Goal: Contribute content: Contribute content

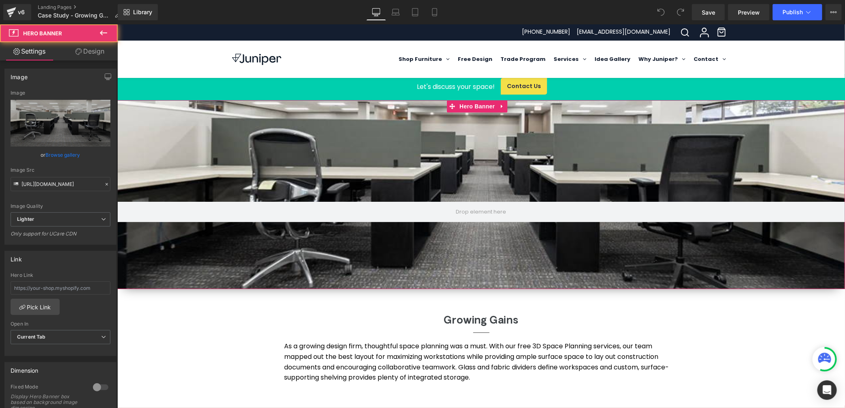
click at [503, 248] on div at bounding box center [480, 194] width 727 height 189
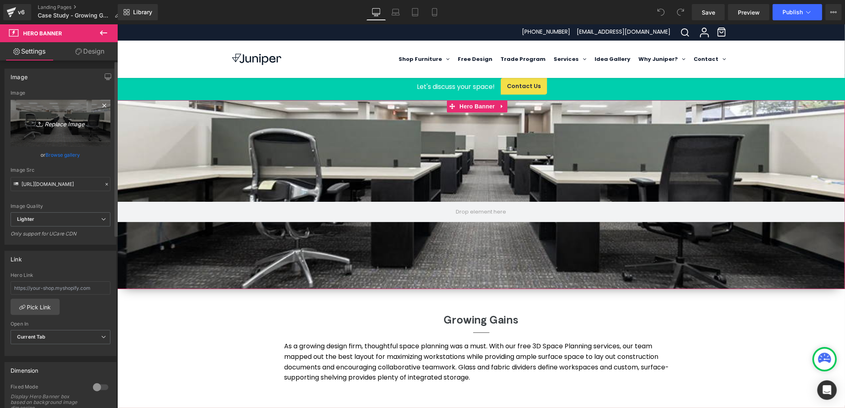
click at [64, 128] on icon "Replace Image" at bounding box center [60, 123] width 65 height 10
type input "C:\fakepath\[PERSON_NAME]+Partners 2.jpg"
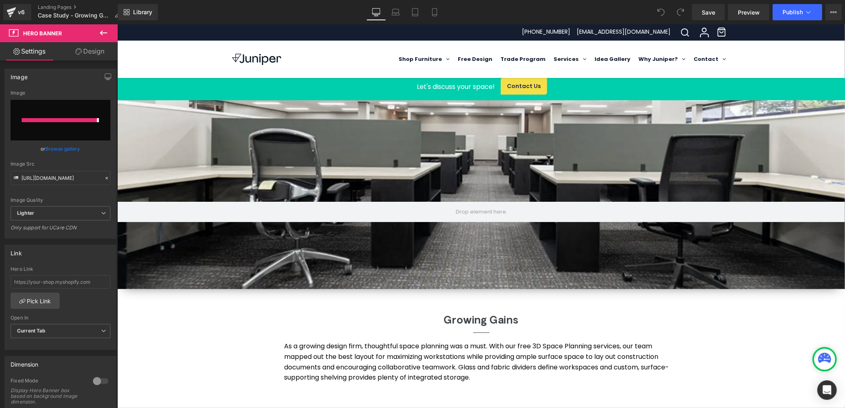
type input "[URL][DOMAIN_NAME][PERSON_NAME]"
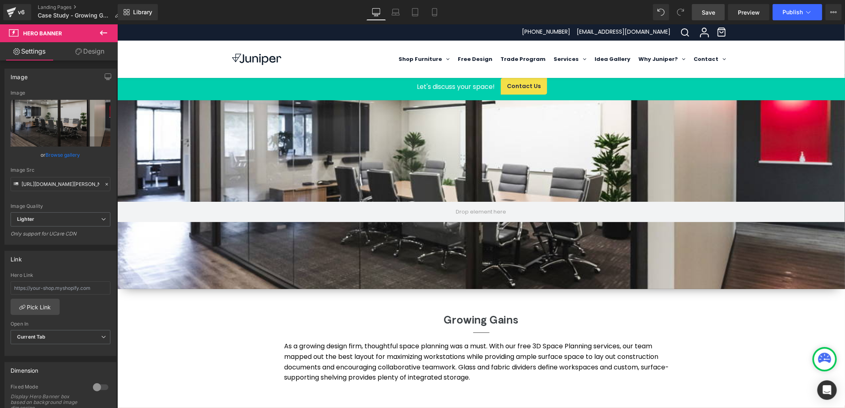
click at [710, 11] on span "Save" at bounding box center [707, 12] width 13 height 9
click at [752, 15] on span "Preview" at bounding box center [749, 12] width 22 height 9
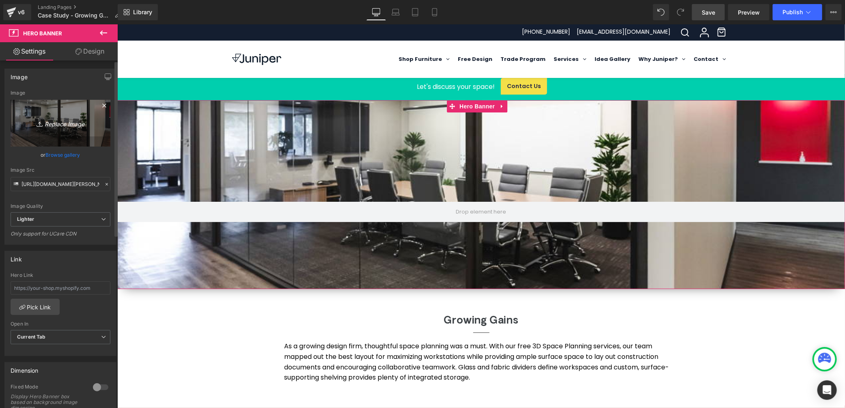
click at [53, 124] on icon "Replace Image" at bounding box center [60, 123] width 65 height 10
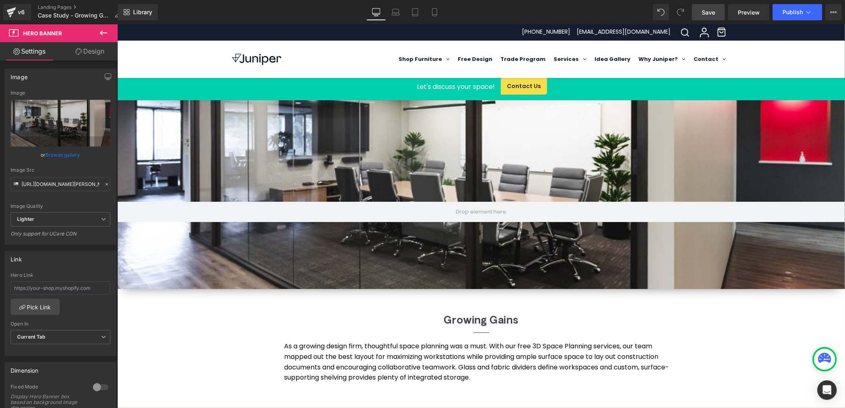
type input "C:\fakepath\[PERSON_NAME]+Partners 1 .jpg"
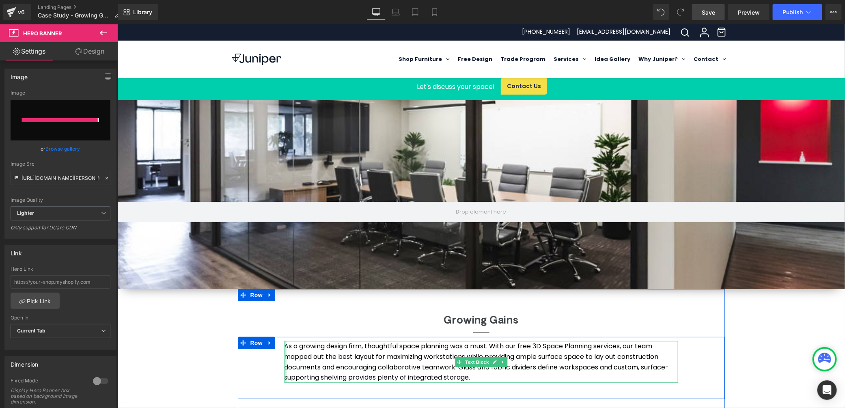
type input "[URL][DOMAIN_NAME][PERSON_NAME]"
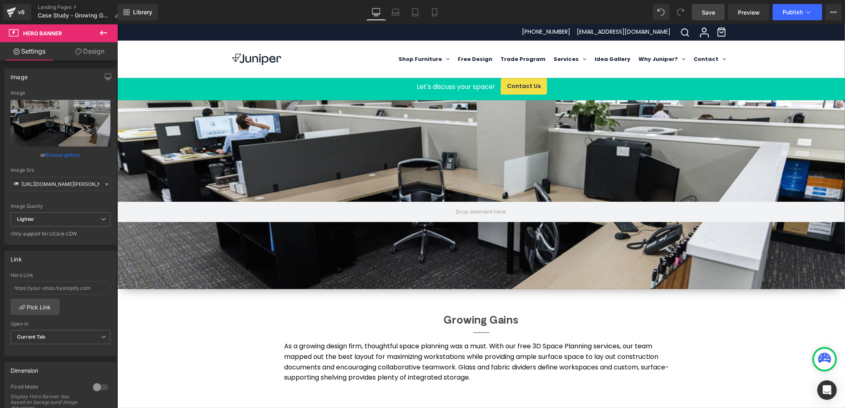
click at [704, 14] on span "Save" at bounding box center [707, 12] width 13 height 9
click at [755, 9] on span "Preview" at bounding box center [749, 12] width 22 height 9
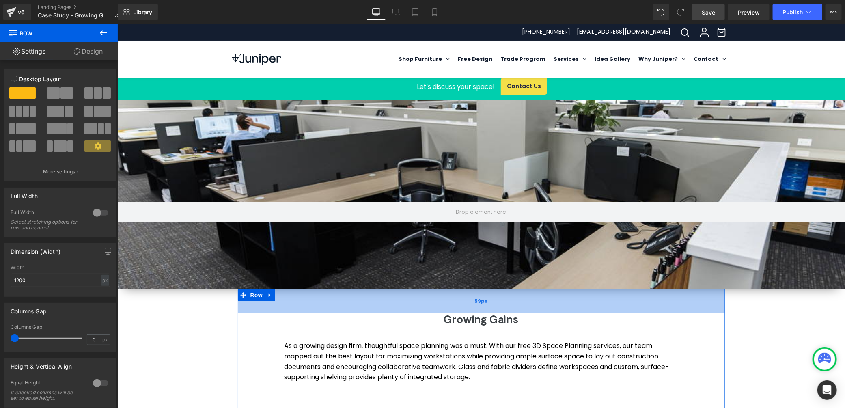
click at [499, 288] on div "59px" at bounding box center [480, 300] width 487 height 24
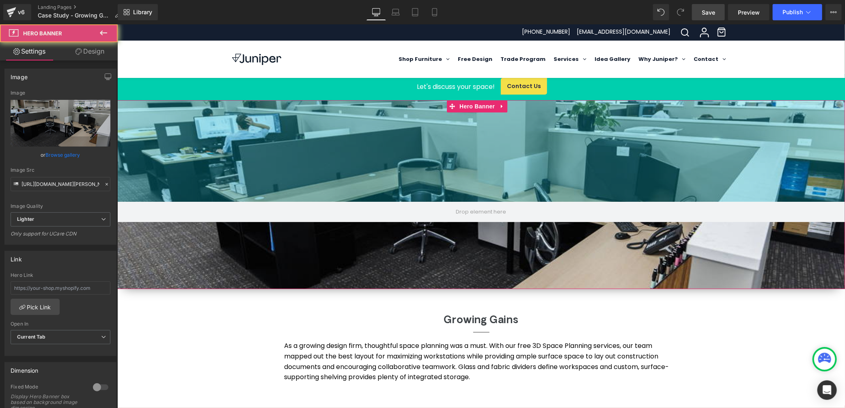
click at [547, 152] on div "Hero Banner 250px 165px" at bounding box center [480, 194] width 727 height 189
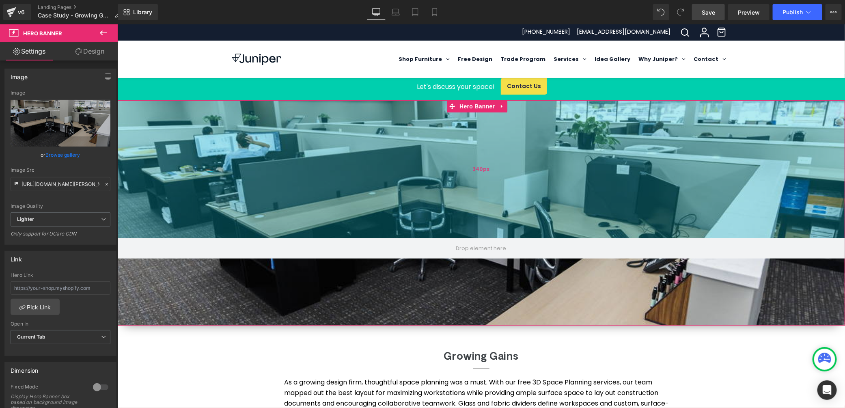
drag, startPoint x: 539, startPoint y: 101, endPoint x: 541, endPoint y: 137, distance: 36.6
click at [541, 137] on div "340px" at bounding box center [480, 169] width 727 height 138
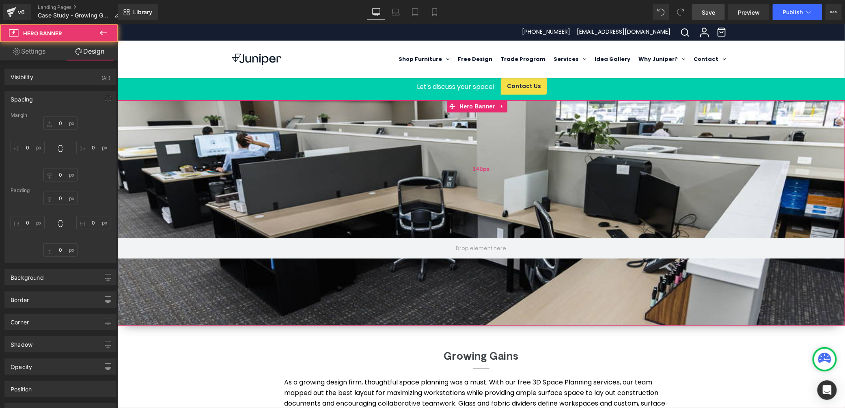
type input "0"
type input "340"
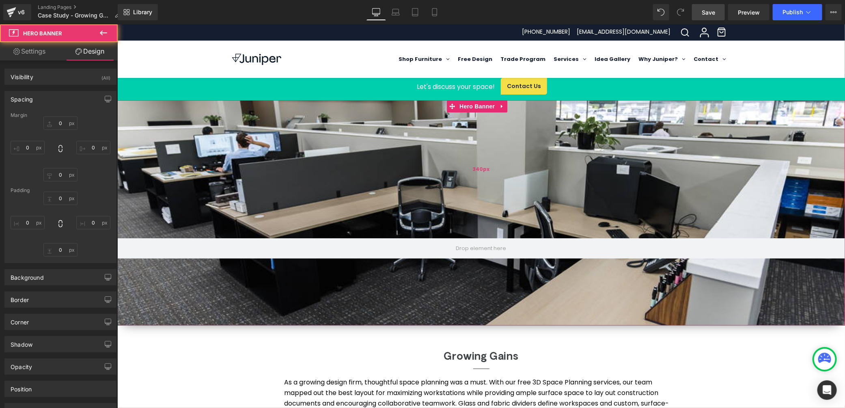
type input "0"
type input "165"
type input "0"
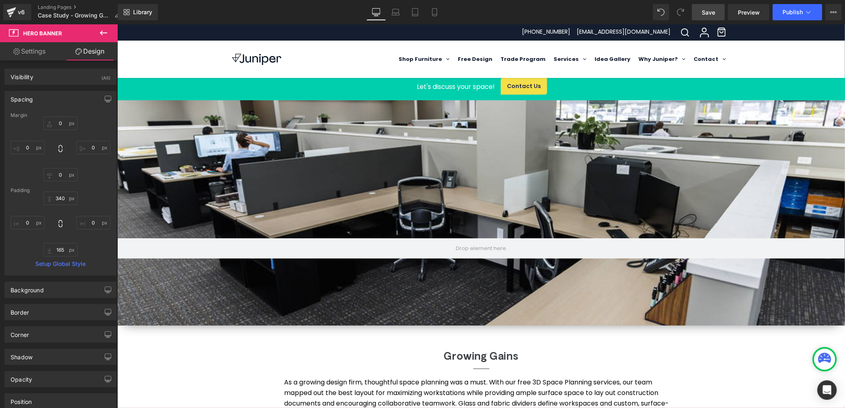
click at [705, 11] on span "Save" at bounding box center [707, 12] width 13 height 9
click at [744, 7] on link "Preview" at bounding box center [748, 12] width 41 height 16
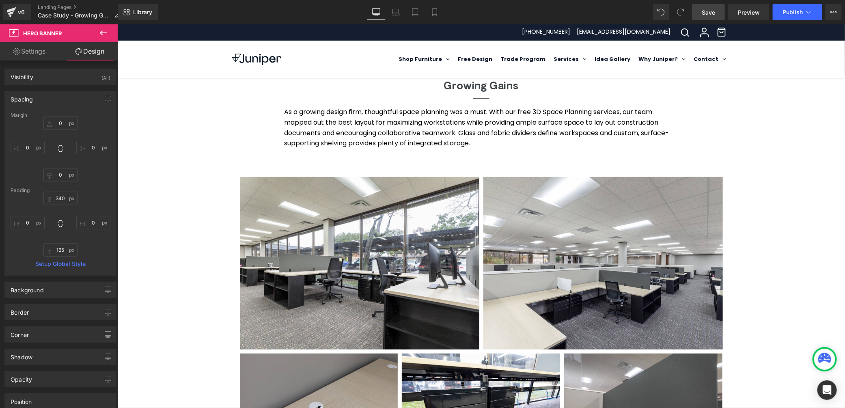
scroll to position [304, 0]
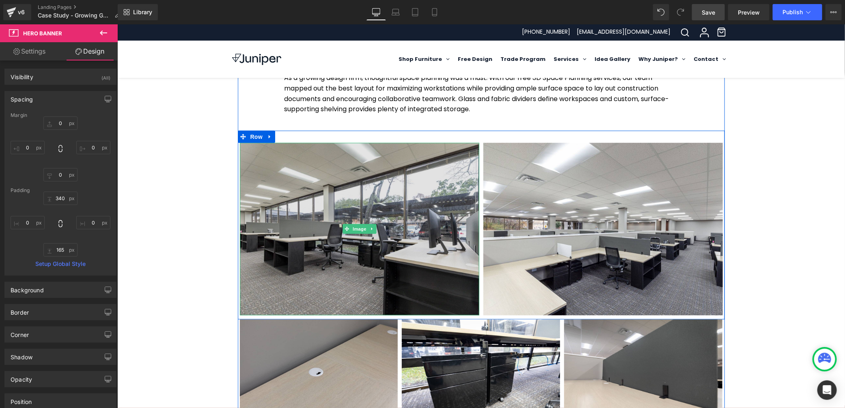
click at [356, 263] on img at bounding box center [358, 228] width 239 height 172
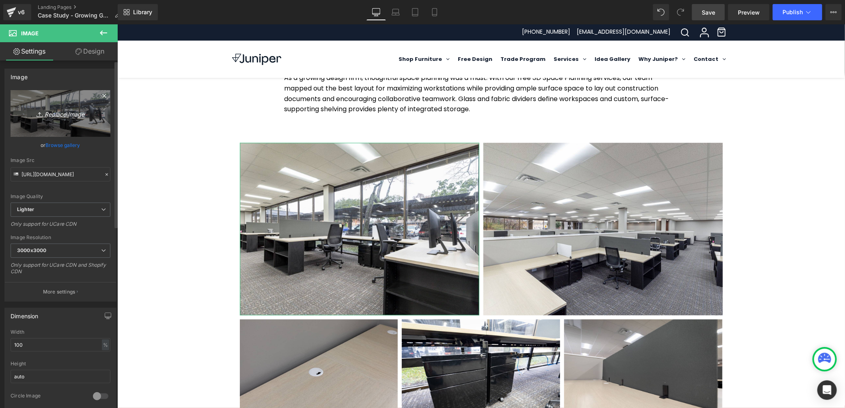
click at [61, 118] on icon "Replace Image" at bounding box center [60, 113] width 65 height 10
type input "C:\fakepath\Mosaic [PERSON_NAME]+Partners 1.jpg"
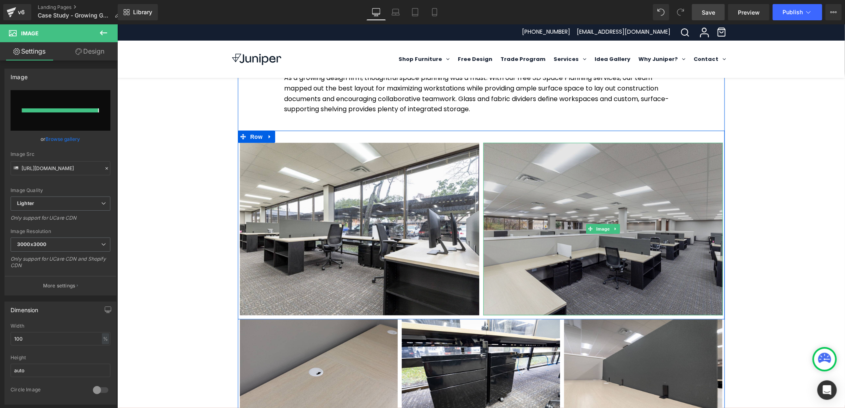
type input "[URL][DOMAIN_NAME]"
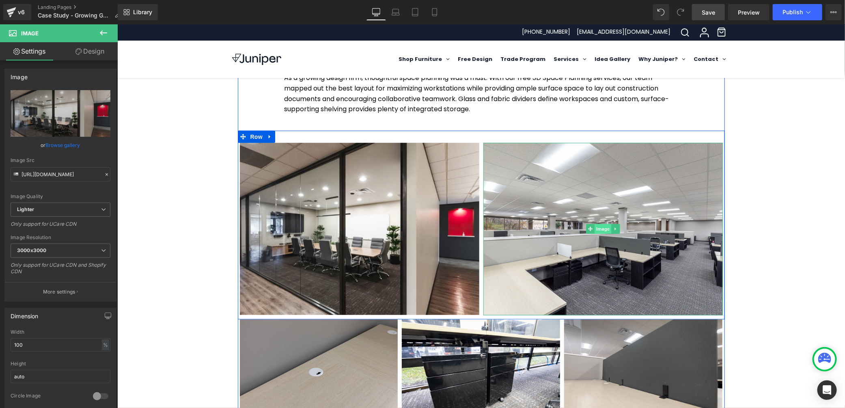
click at [604, 230] on span "Image" at bounding box center [602, 229] width 17 height 10
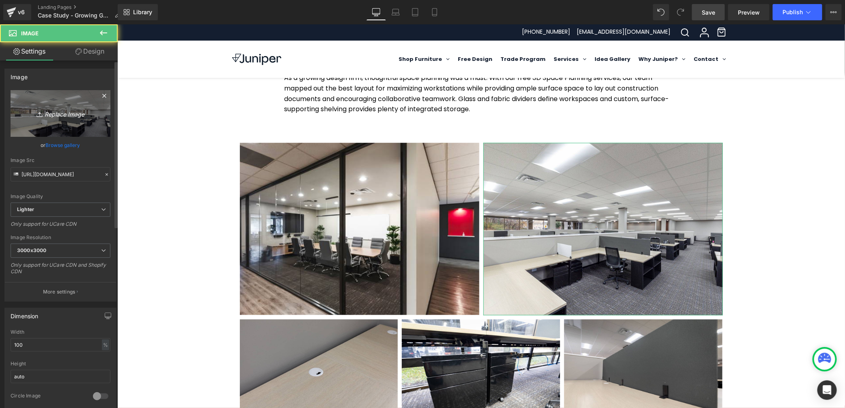
click at [55, 114] on icon "Replace Image" at bounding box center [60, 113] width 65 height 10
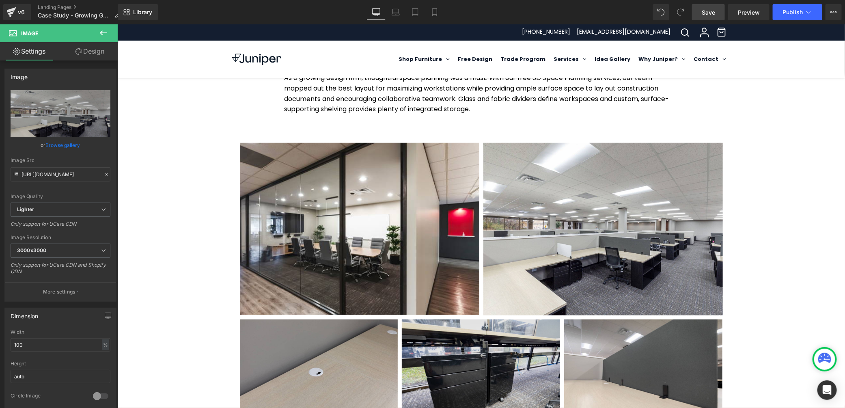
type input "C:\fakepath\Mosaic [PERSON_NAME]+Partners 2.jpg"
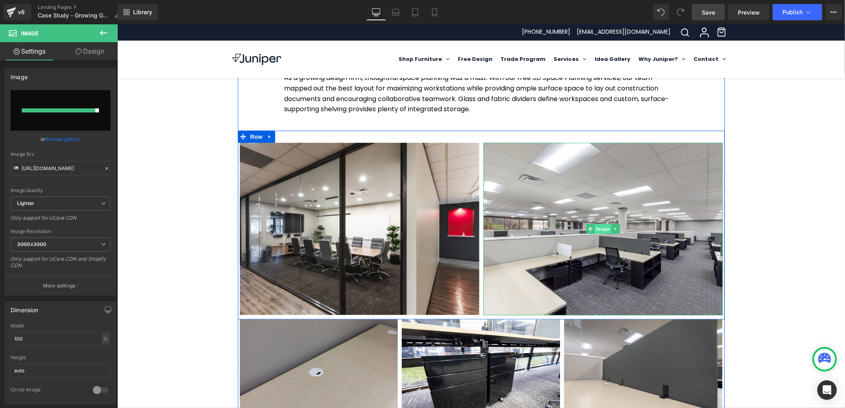
click at [601, 231] on span "Image" at bounding box center [602, 229] width 17 height 10
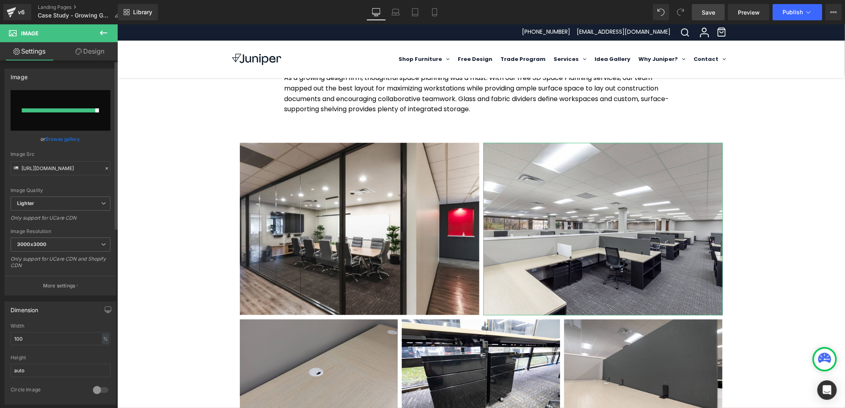
click at [70, 118] on input "file" at bounding box center [61, 110] width 100 height 41
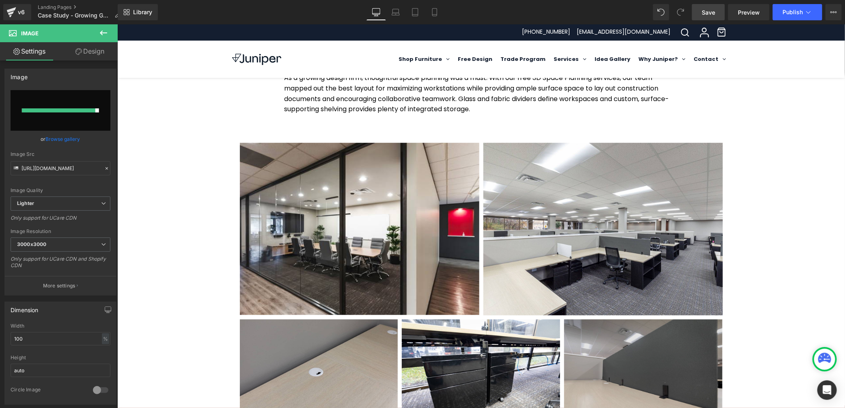
type input "C:\fakepath\Mosaic [PERSON_NAME]+Partners 2.jpg"
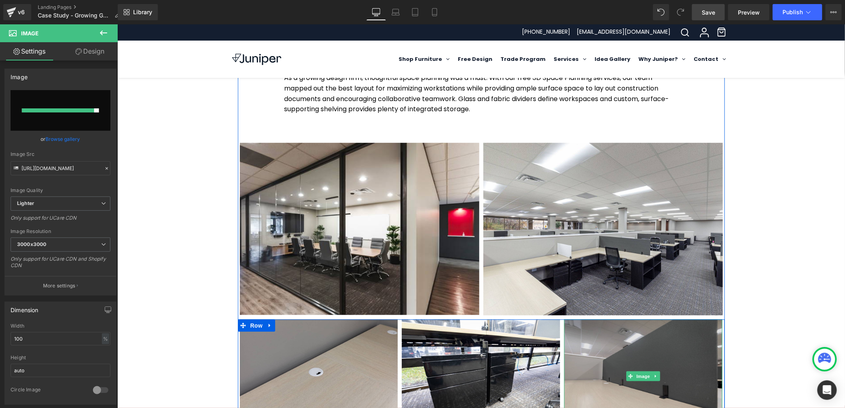
type input "[URL][DOMAIN_NAME]"
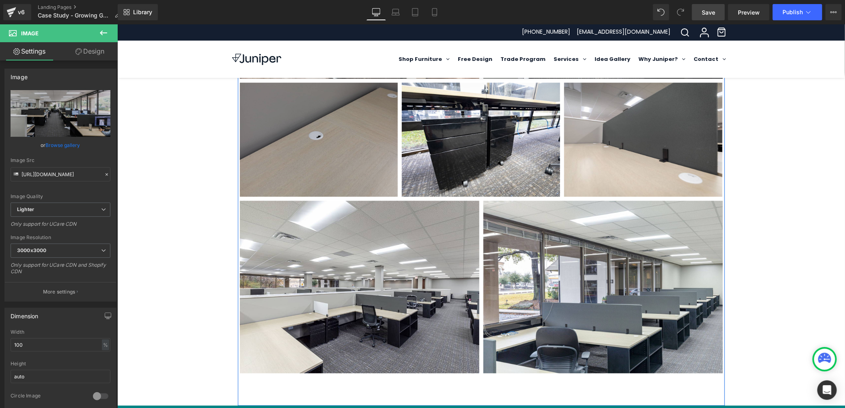
scroll to position [489, 0]
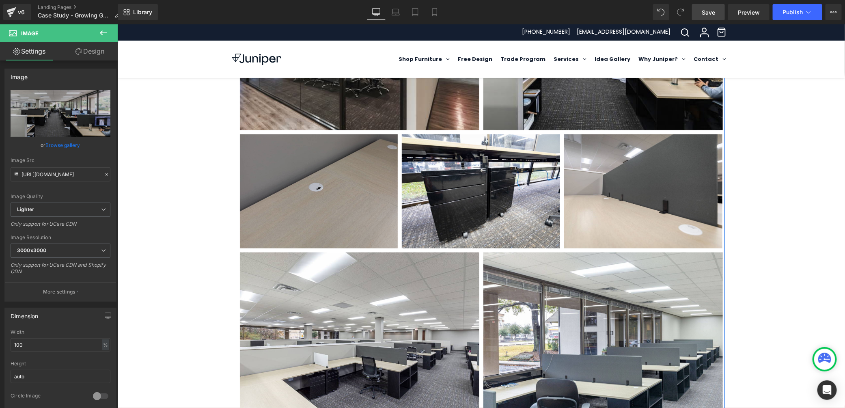
click at [309, 180] on img at bounding box center [318, 191] width 158 height 114
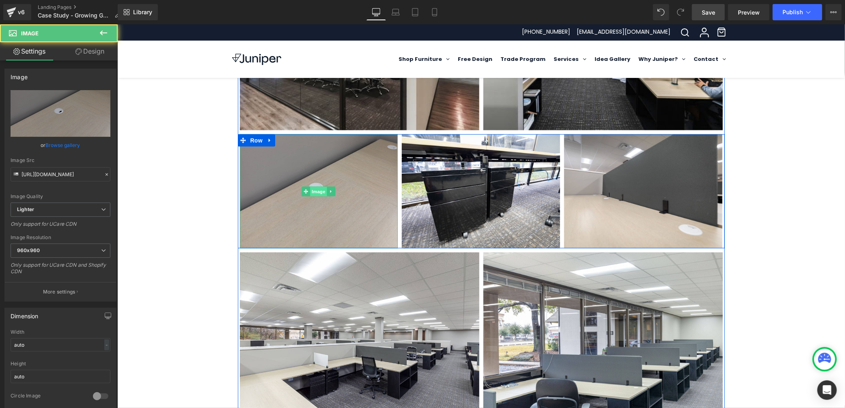
click at [310, 188] on span "Image" at bounding box center [318, 191] width 17 height 10
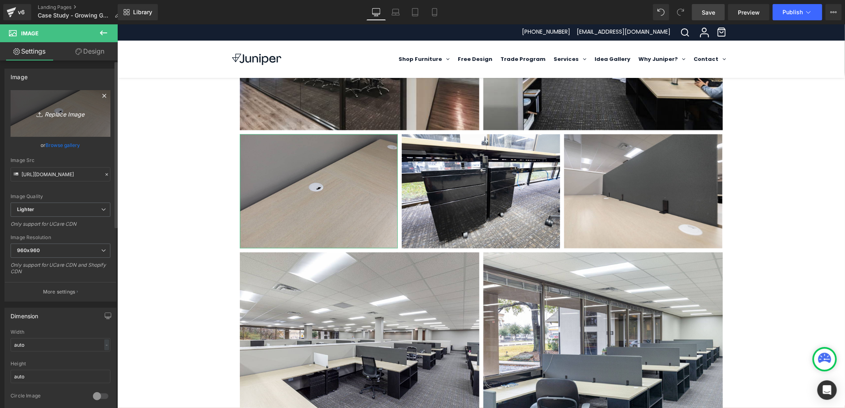
click at [82, 110] on icon "Replace Image" at bounding box center [60, 113] width 65 height 10
type input "C:\fakepath\Mosaic [PERSON_NAME]+Partners 4.jpg"
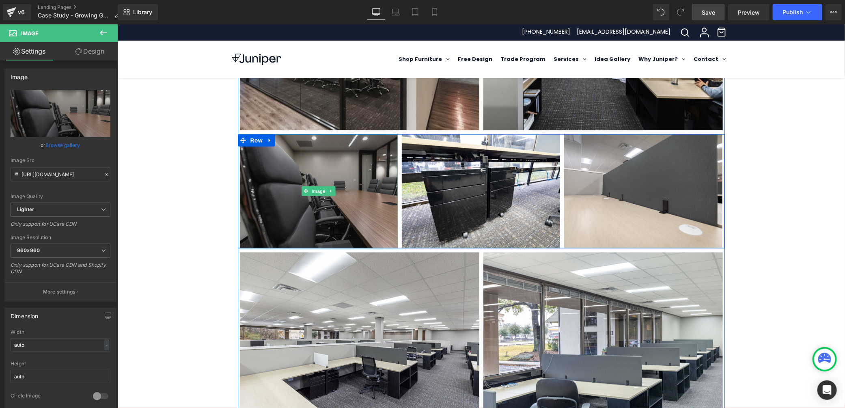
type input "[URL][DOMAIN_NAME]"
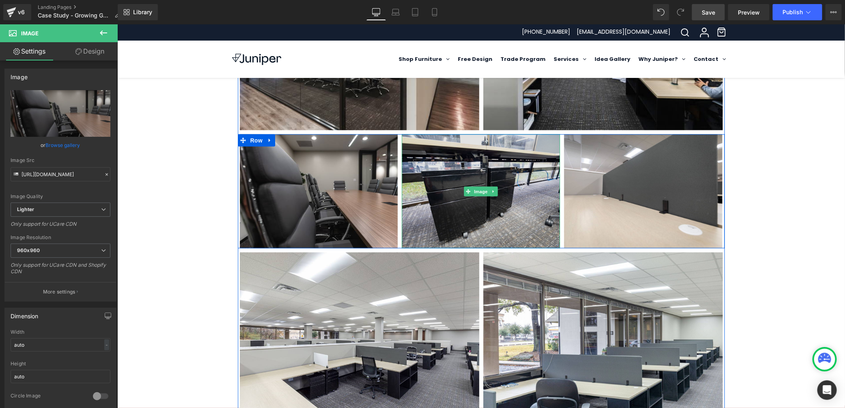
click at [460, 213] on img at bounding box center [480, 191] width 158 height 114
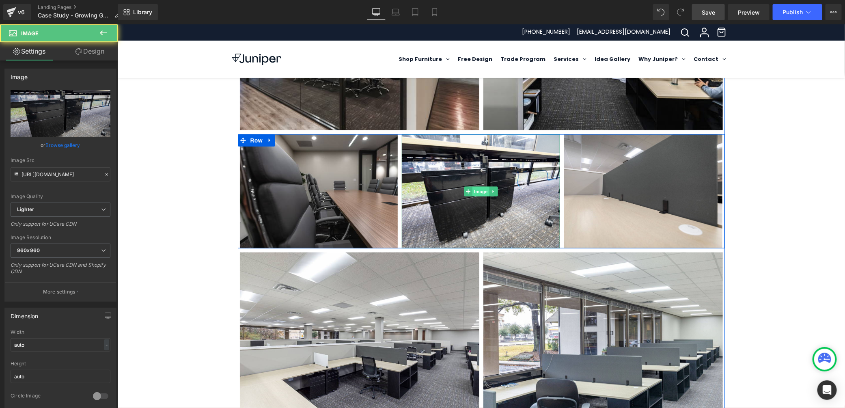
click at [475, 192] on span "Image" at bounding box center [480, 191] width 17 height 10
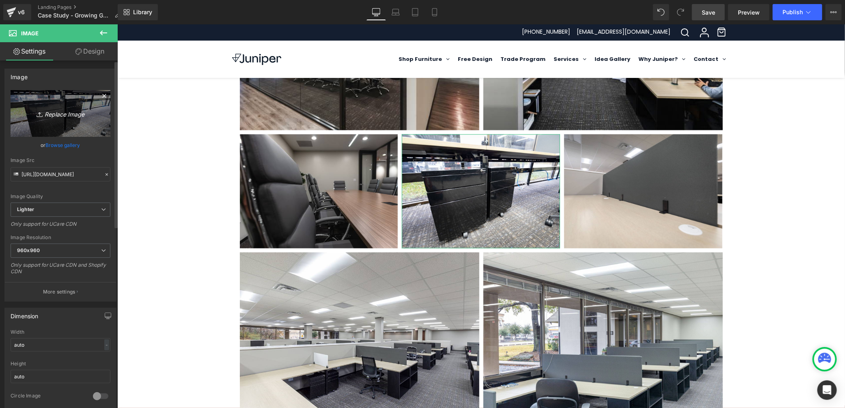
click at [48, 114] on icon "Replace Image" at bounding box center [60, 113] width 65 height 10
type input "C:\fakepath\Mosaic [PERSON_NAME]+Partners 3.jpg"
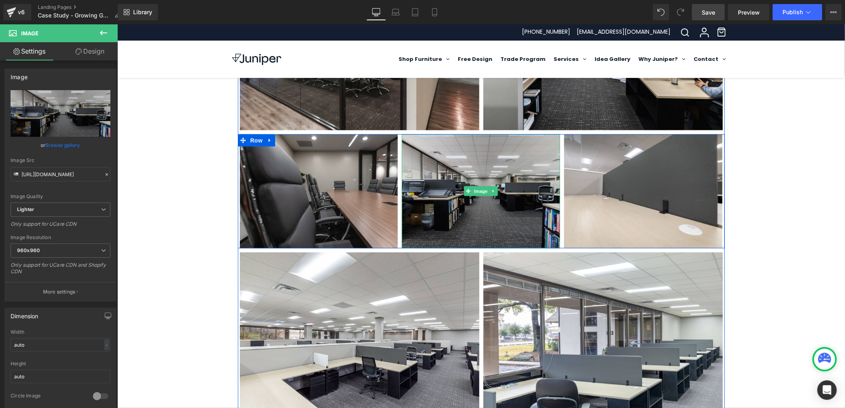
type input "[URL][DOMAIN_NAME]"
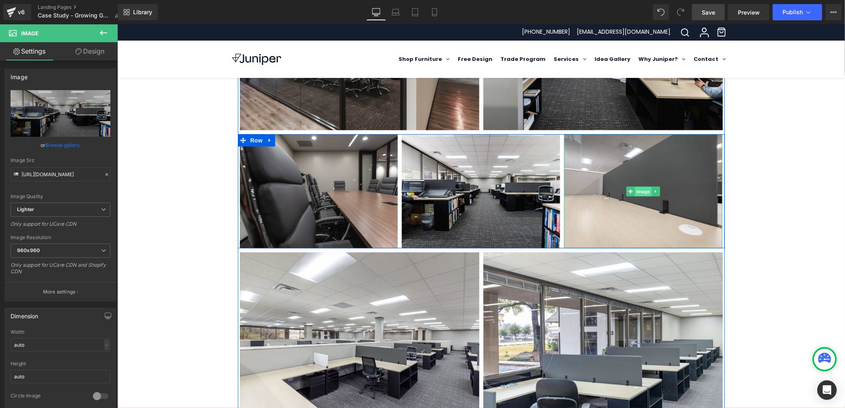
click at [640, 187] on span "Image" at bounding box center [642, 191] width 17 height 10
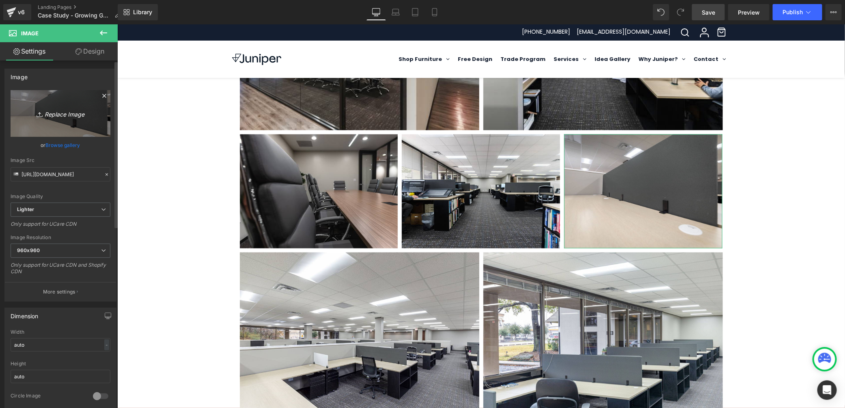
click at [70, 113] on icon "Replace Image" at bounding box center [60, 113] width 65 height 10
type input "C:\fakepath\Mosaic [PERSON_NAME]+Partners 5.jpg"
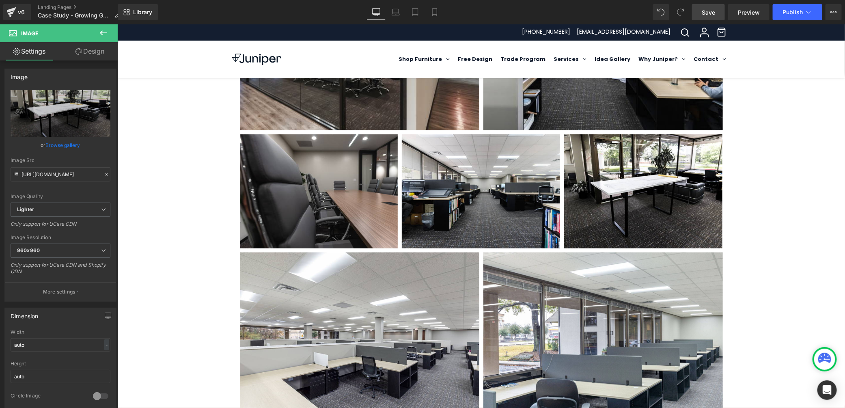
type input "[URL][DOMAIN_NAME]"
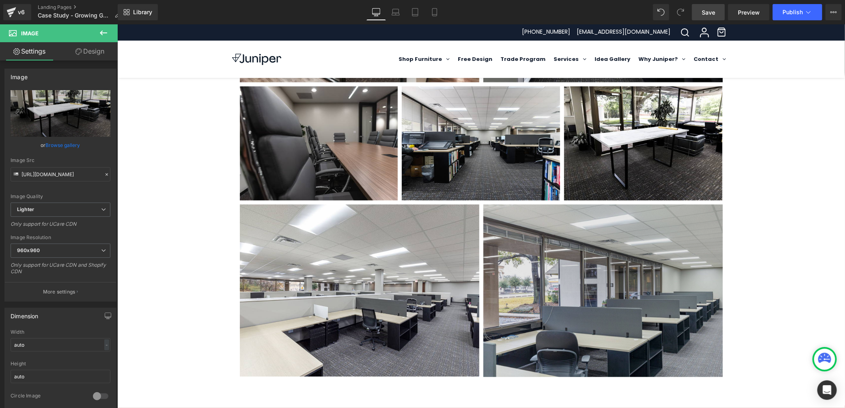
scroll to position [548, 0]
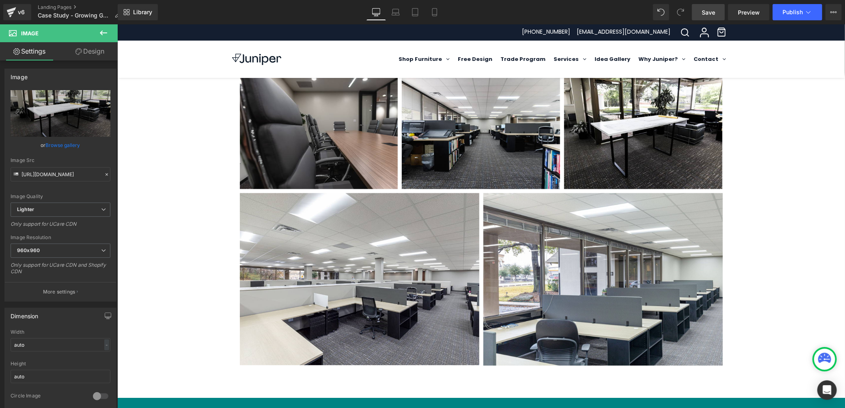
click at [361, 277] on div "Image" at bounding box center [358, 279] width 239 height 172
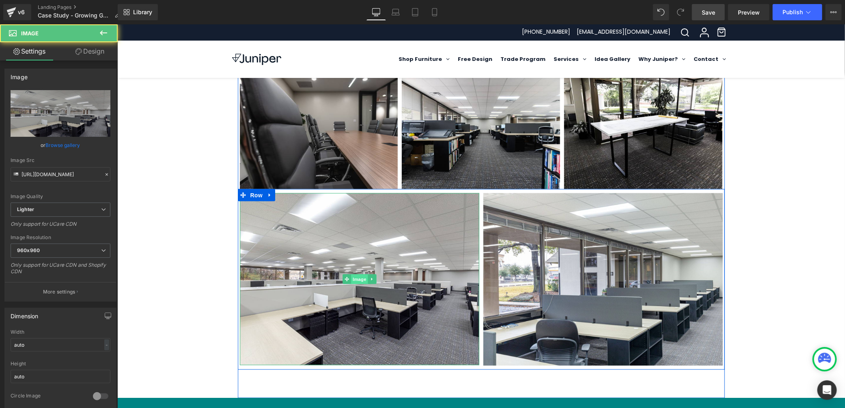
click at [361, 277] on span "Image" at bounding box center [359, 279] width 17 height 10
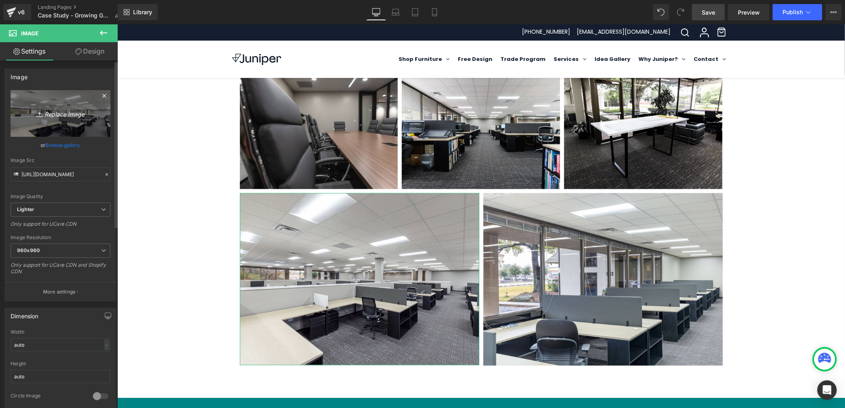
click at [67, 115] on icon "Replace Image" at bounding box center [60, 113] width 65 height 10
type input "C:\fakepath\Mosaic [PERSON_NAME]+Partners 6.jpg"
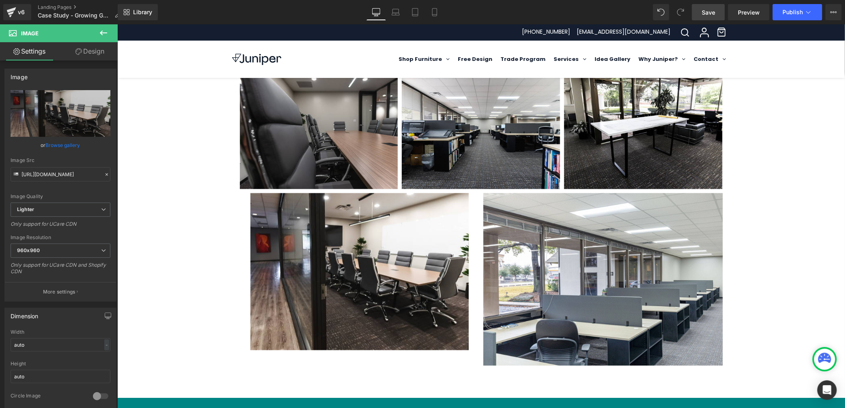
type input "[URL][DOMAIN_NAME]"
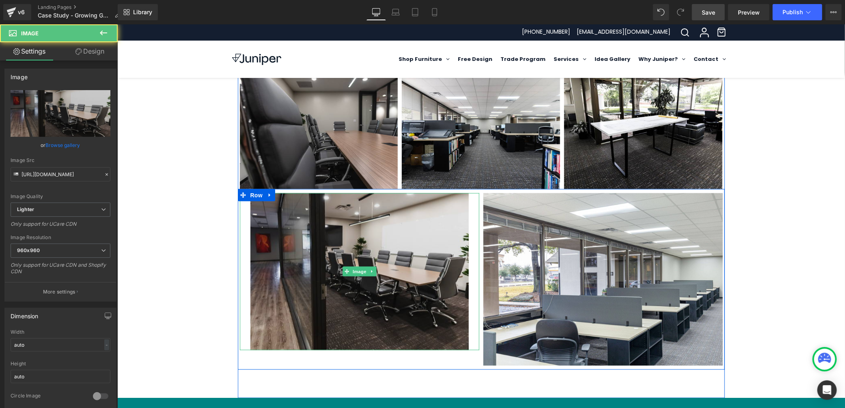
click at [356, 251] on img at bounding box center [359, 271] width 218 height 157
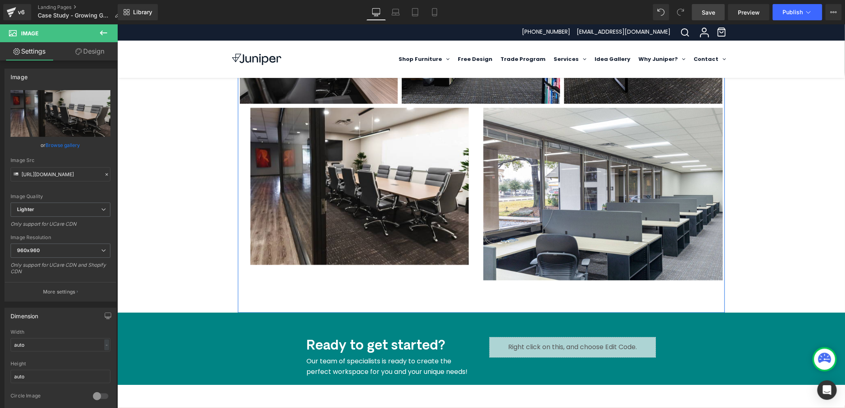
scroll to position [621, 0]
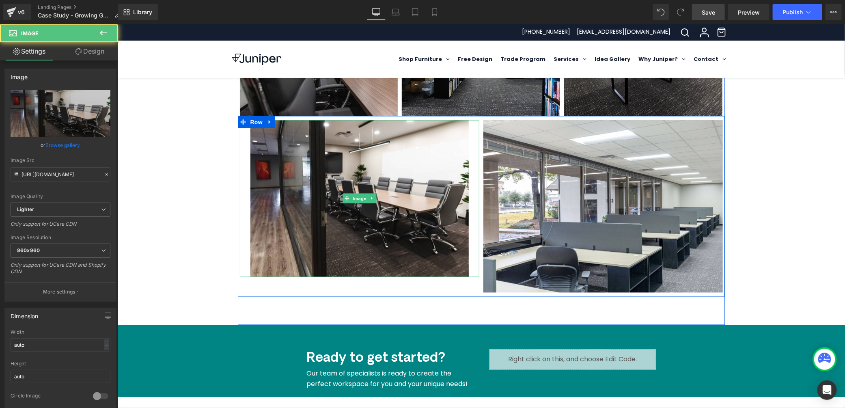
click at [378, 221] on img at bounding box center [359, 198] width 218 height 157
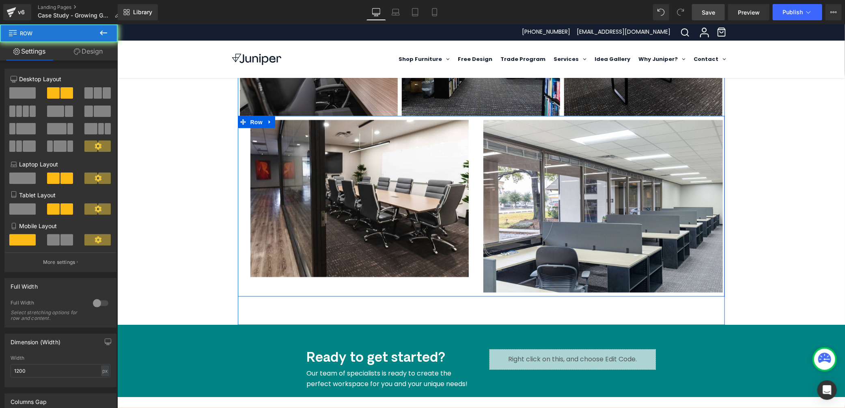
click at [374, 290] on div "Image Image Row" at bounding box center [480, 206] width 487 height 181
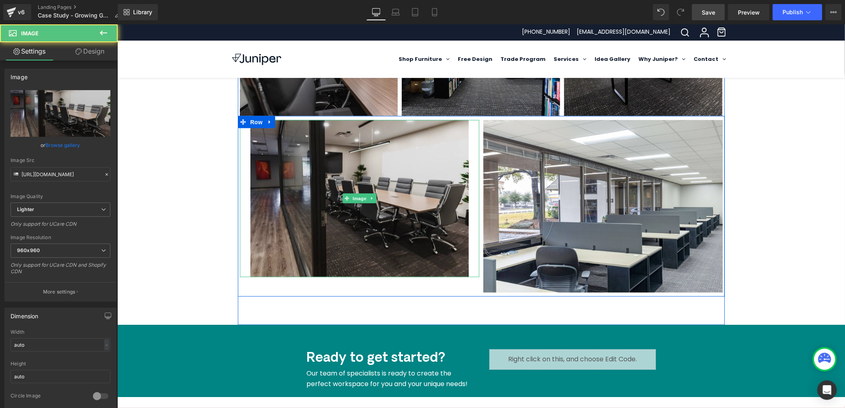
click at [402, 258] on img at bounding box center [359, 198] width 218 height 157
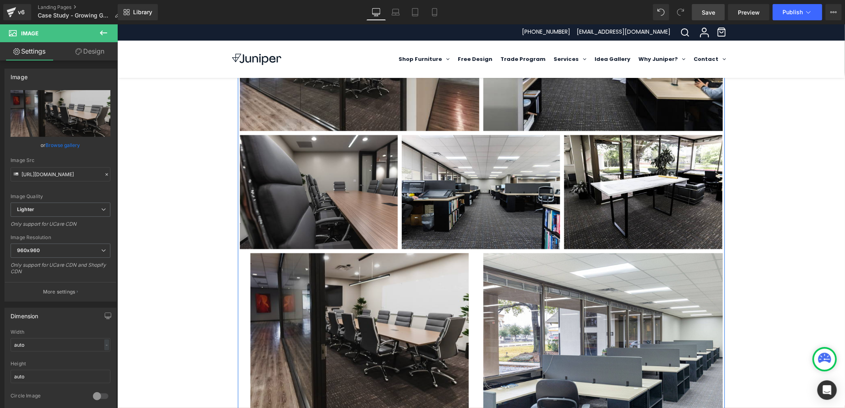
scroll to position [621, 0]
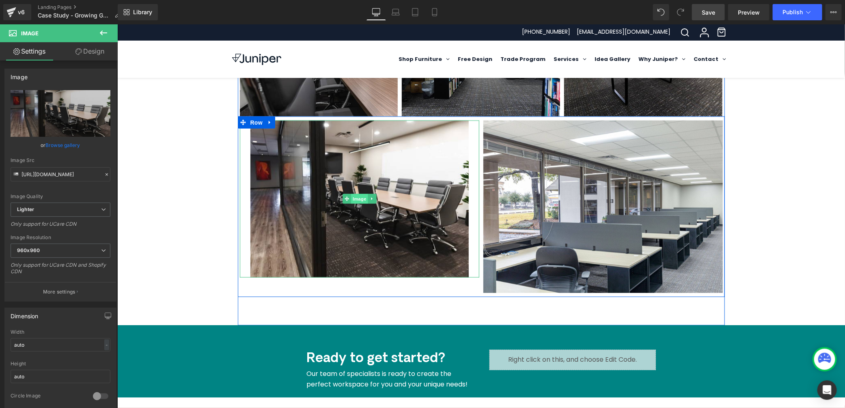
click at [351, 198] on span "Image" at bounding box center [359, 199] width 17 height 10
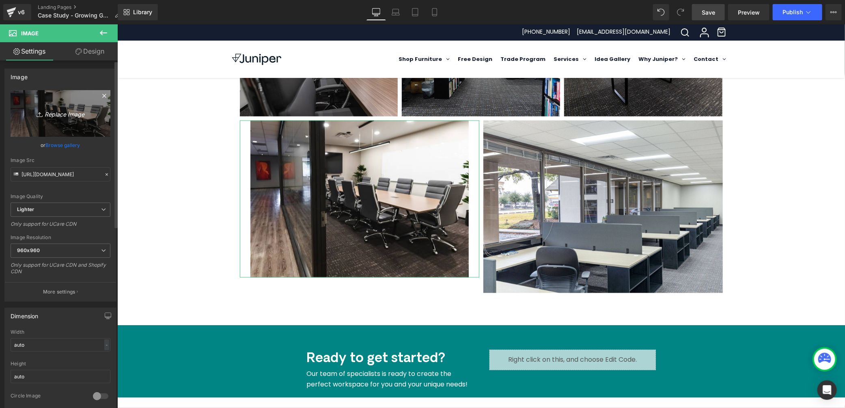
click at [67, 112] on icon "Replace Image" at bounding box center [60, 113] width 65 height 10
type input "C:\fakepath\Mosaic [PERSON_NAME]+Partners 999.jpg"
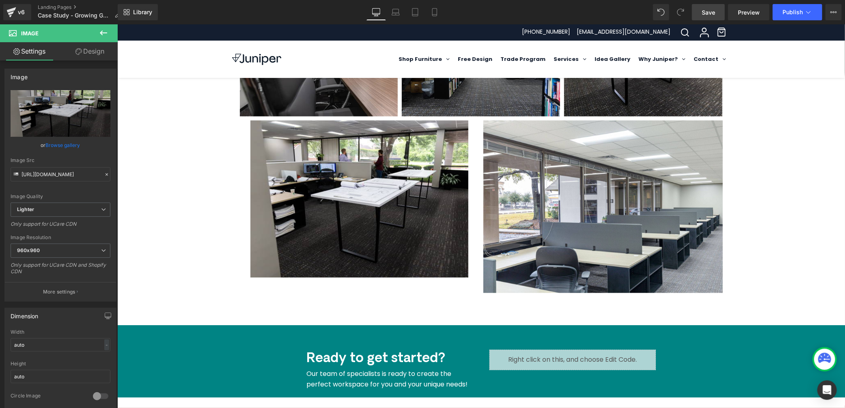
type input "[URL][DOMAIN_NAME]"
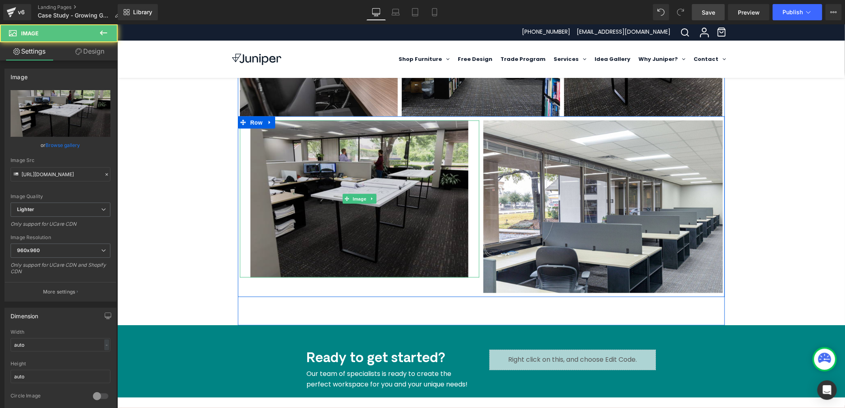
click at [292, 191] on img at bounding box center [359, 198] width 218 height 157
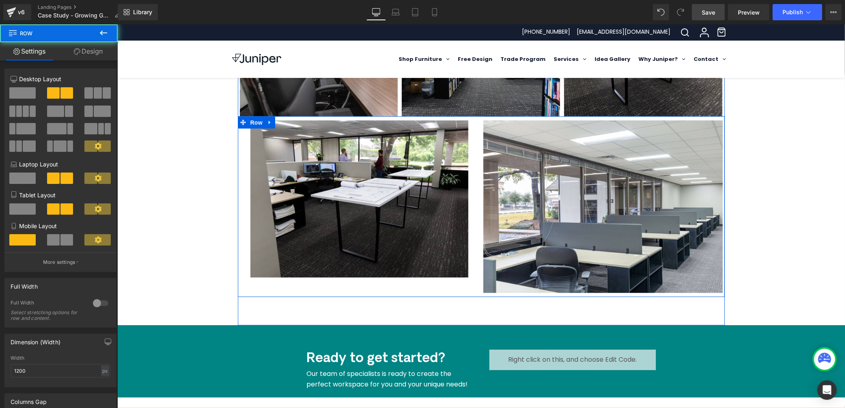
click at [246, 293] on div "Image Image Row" at bounding box center [480, 206] width 487 height 181
click at [423, 279] on div "Image Image Row" at bounding box center [480, 206] width 487 height 181
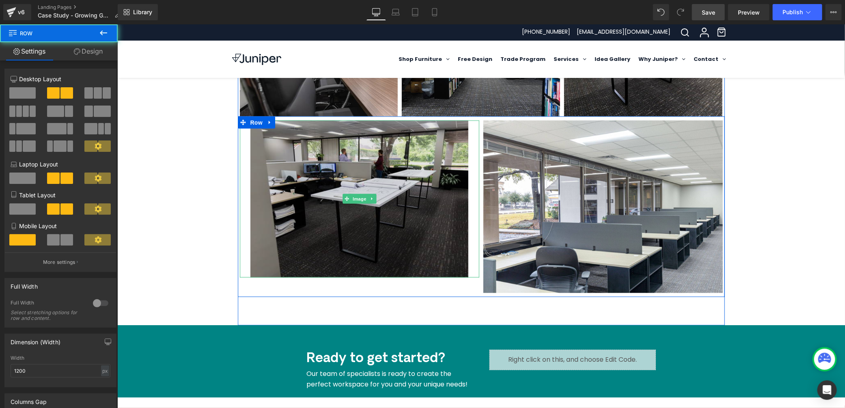
click at [422, 254] on img at bounding box center [359, 198] width 218 height 157
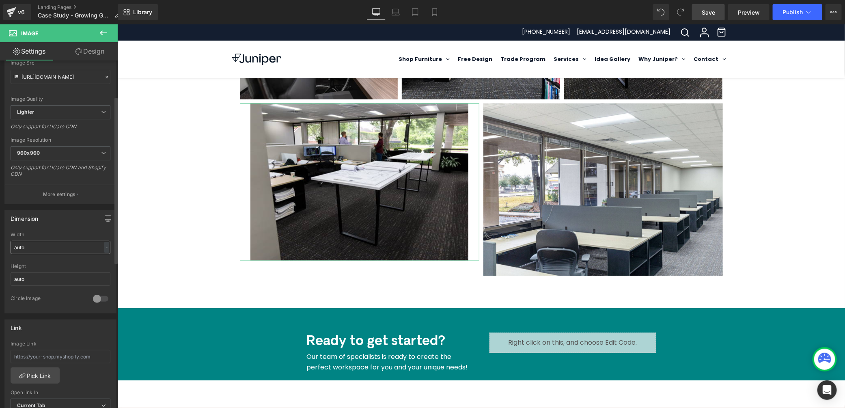
scroll to position [155, 0]
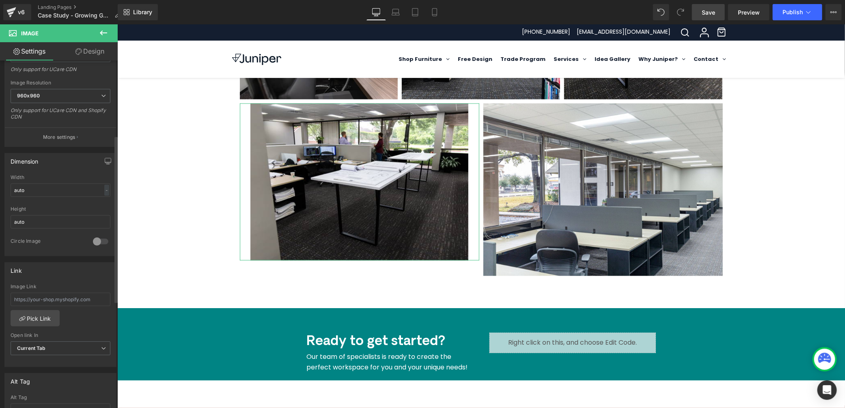
click at [107, 190] on div "auto - % px" at bounding box center [61, 189] width 100 height 13
click at [105, 189] on div "-" at bounding box center [106, 190] width 5 height 11
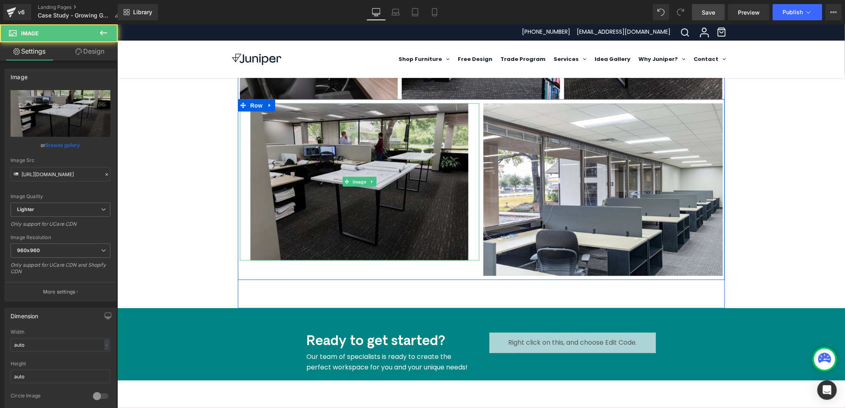
click at [369, 202] on img at bounding box center [359, 181] width 218 height 157
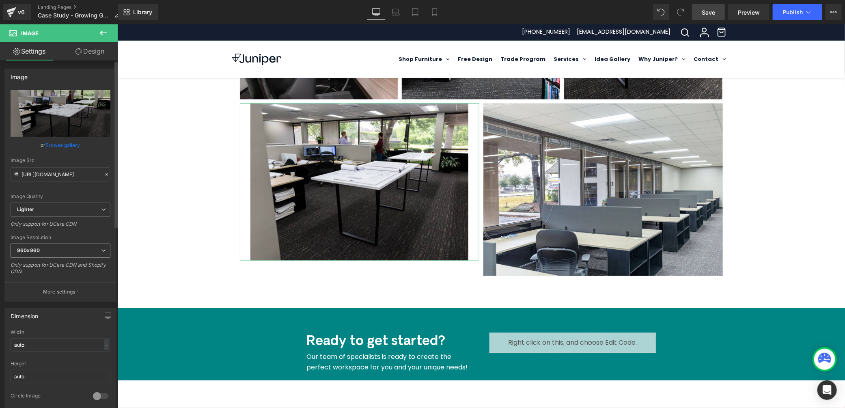
click at [103, 252] on icon at bounding box center [103, 250] width 5 height 5
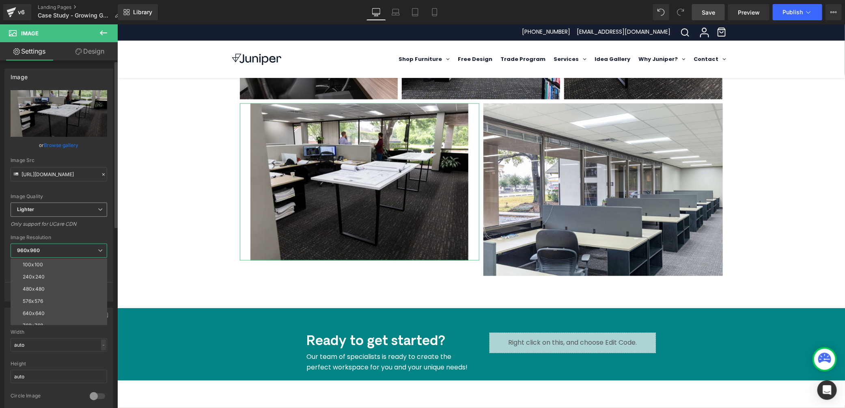
click at [105, 220] on div "Lighter Lighter Lightest" at bounding box center [59, 211] width 97 height 18
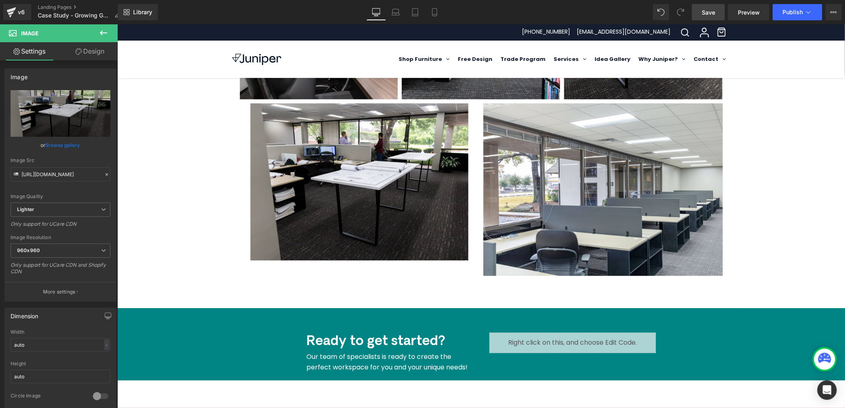
click at [166, 231] on body "Skip to content [PHONE_NUMBER] [EMAIL_ADDRESS][DOMAIN_NAME] search Created with…" at bounding box center [480, 73] width 727 height 1374
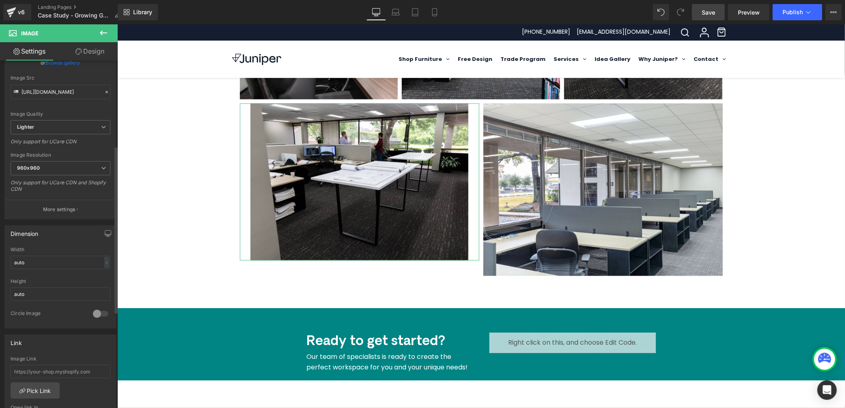
scroll to position [221, 0]
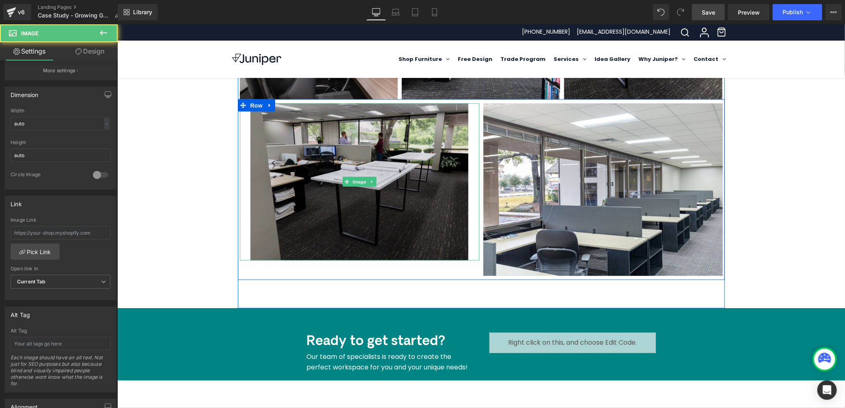
click at [250, 231] on img at bounding box center [359, 181] width 218 height 157
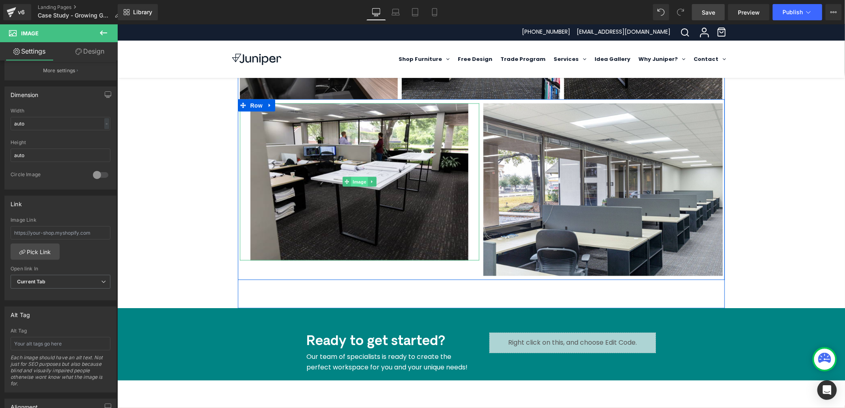
click at [356, 181] on span "Image" at bounding box center [359, 181] width 17 height 10
click at [370, 181] on icon at bounding box center [371, 181] width 4 height 5
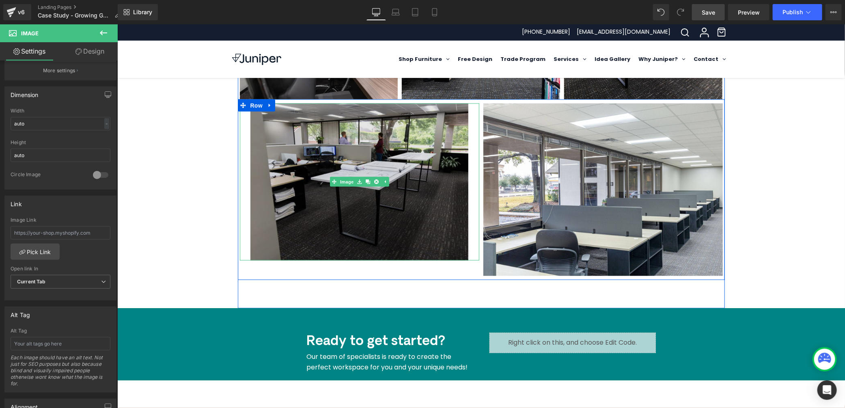
click at [363, 213] on img at bounding box center [359, 181] width 218 height 157
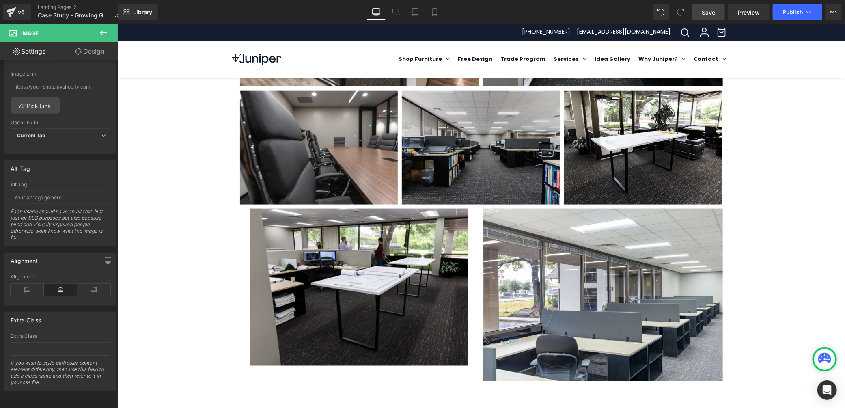
scroll to position [596, 0]
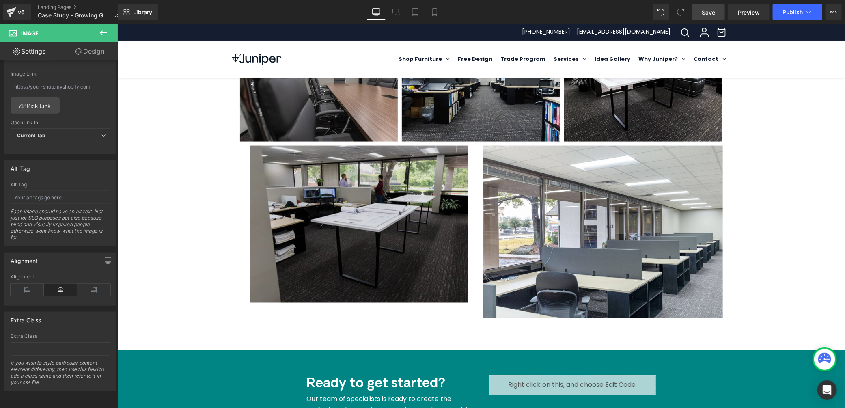
click at [426, 199] on img at bounding box center [359, 223] width 218 height 157
click at [403, 216] on img at bounding box center [359, 223] width 218 height 157
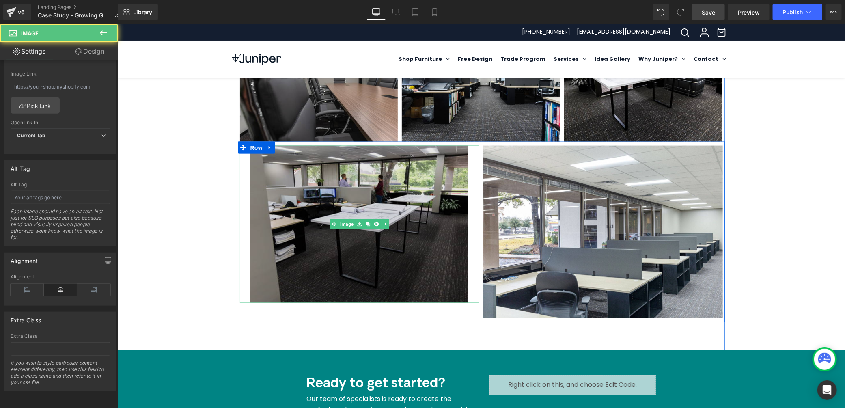
click at [258, 291] on img at bounding box center [359, 223] width 218 height 157
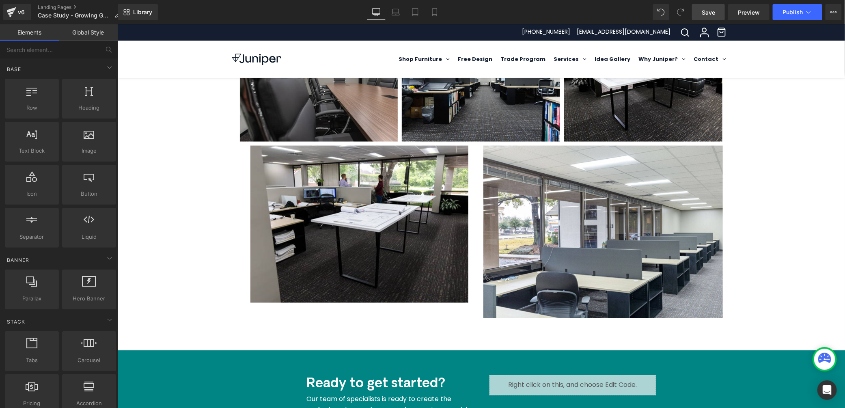
click at [154, 177] on div "Let's discuss your space! Text Block Contact Us [GEOGRAPHIC_DATA] Hero Banner 3…" at bounding box center [480, 12] width 727 height 1068
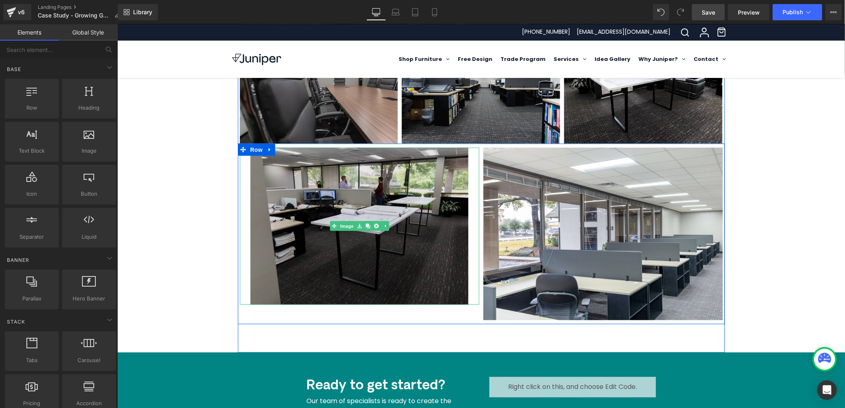
click at [363, 254] on img at bounding box center [359, 225] width 218 height 157
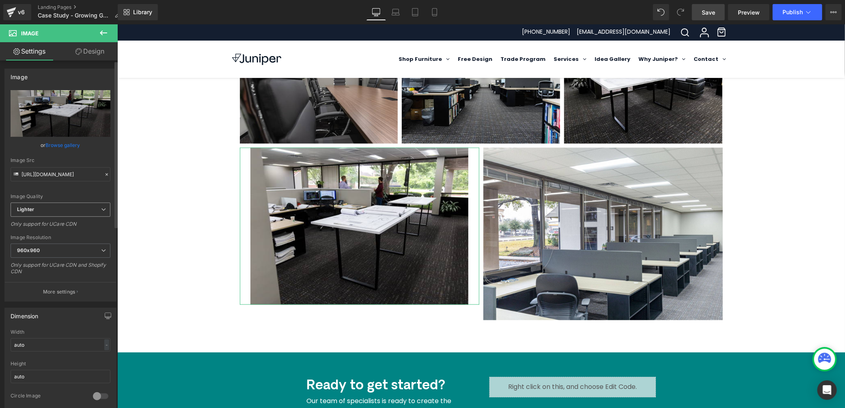
click at [101, 209] on icon at bounding box center [103, 209] width 5 height 5
click at [150, 225] on body "Skip to content [PHONE_NUMBER] [EMAIL_ADDRESS][DOMAIN_NAME] search Created with…" at bounding box center [480, 117] width 727 height 1374
click at [97, 247] on span "960x960" at bounding box center [61, 250] width 100 height 14
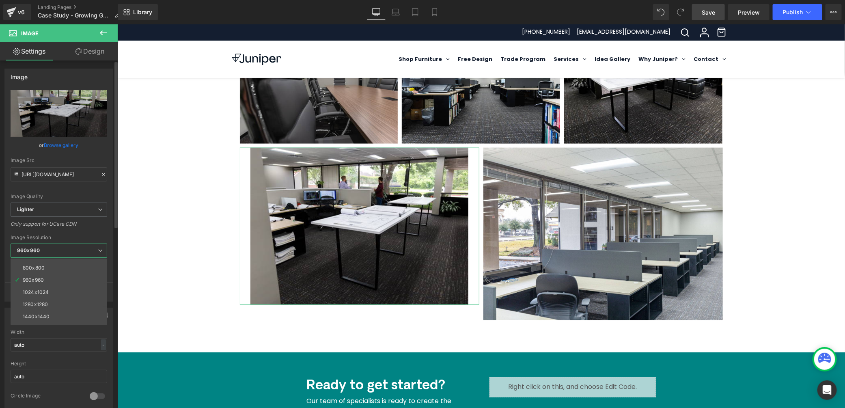
scroll to position [68, 0]
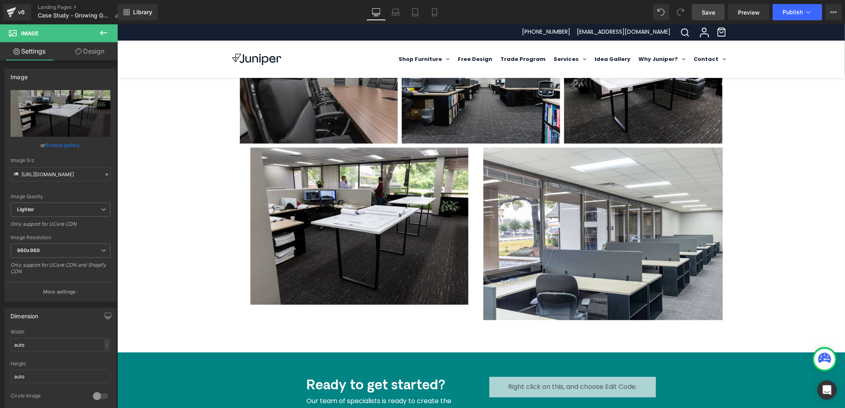
click at [163, 291] on body "Skip to content [PHONE_NUMBER] [EMAIL_ADDRESS][DOMAIN_NAME] search Created with…" at bounding box center [480, 117] width 727 height 1374
click at [74, 286] on button "More settings" at bounding box center [60, 291] width 111 height 19
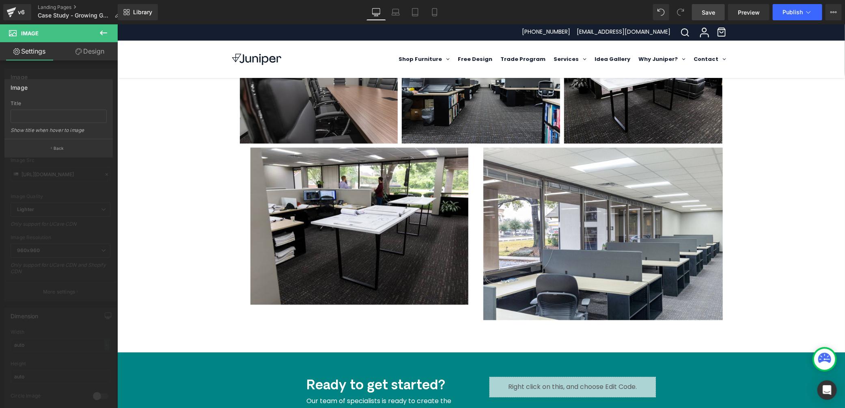
click at [172, 166] on body "Skip to content [PHONE_NUMBER] [EMAIL_ADDRESS][DOMAIN_NAME] search Created with…" at bounding box center [480, 117] width 727 height 1374
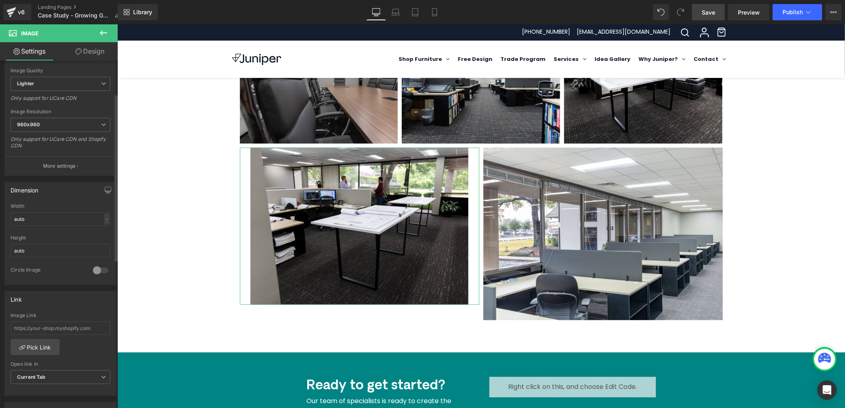
scroll to position [131, 0]
click at [49, 210] on input "auto" at bounding box center [61, 213] width 100 height 13
type input "537"
type input "387"
drag, startPoint x: 24, startPoint y: 213, endPoint x: 10, endPoint y: 213, distance: 13.4
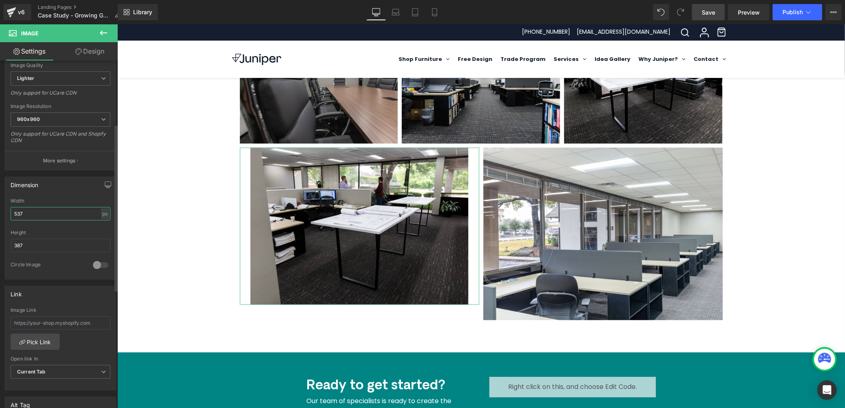
click at [11, 213] on input "537" at bounding box center [61, 213] width 100 height 13
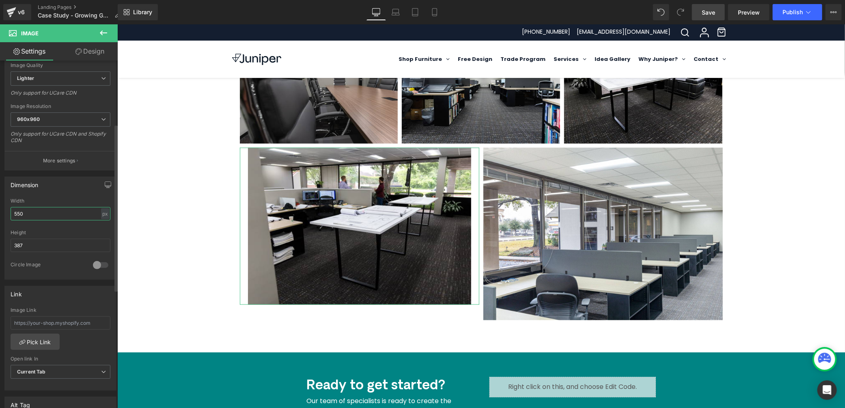
type input "550"
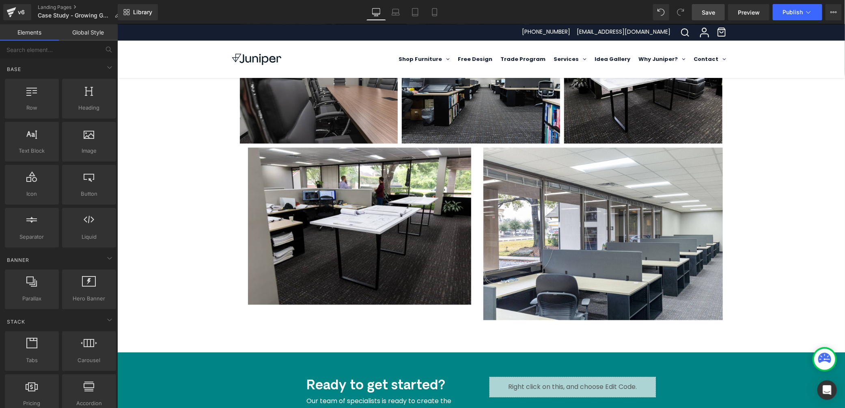
click at [142, 233] on div "Let's discuss your space! Text Block Contact Us [GEOGRAPHIC_DATA] Hero Banner 3…" at bounding box center [480, 14] width 727 height 1068
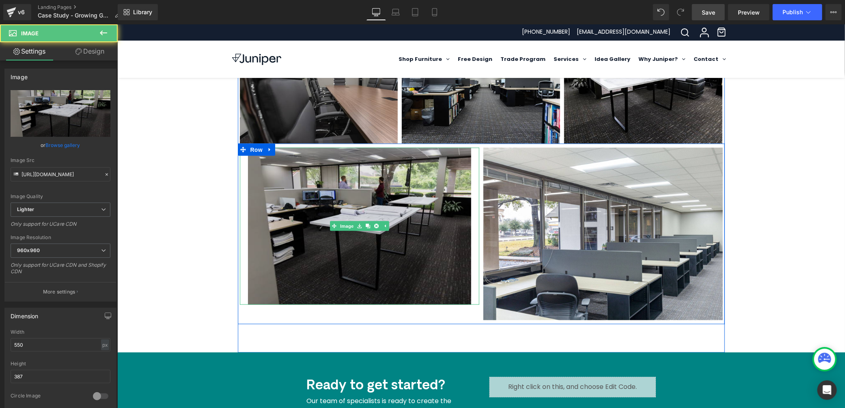
click at [378, 273] on img at bounding box center [358, 225] width 223 height 157
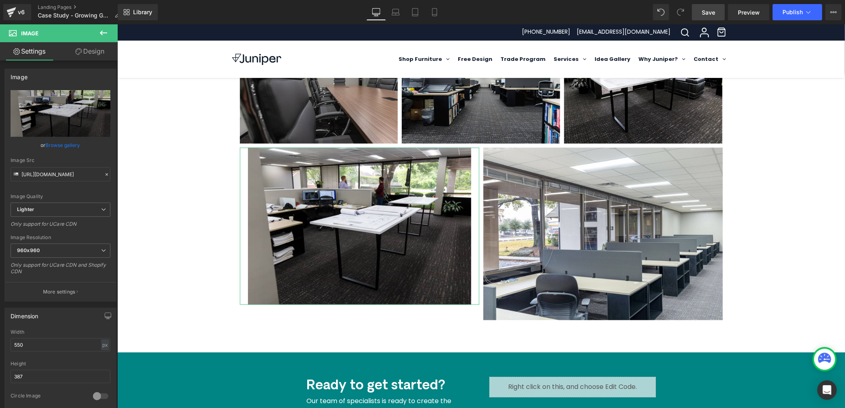
type input "auto"
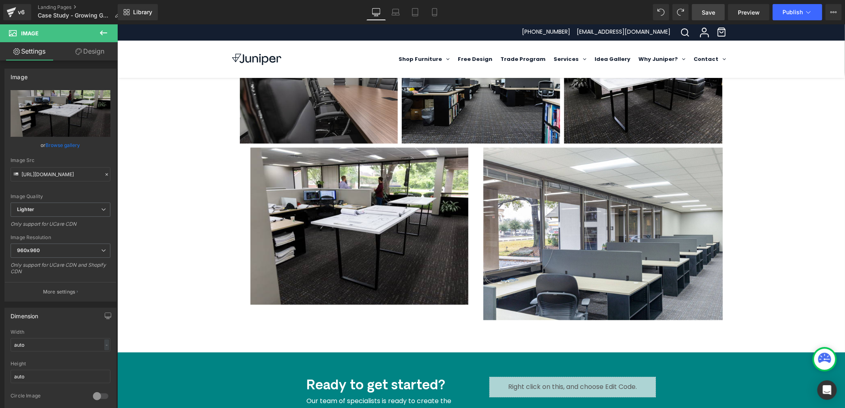
click at [155, 310] on div "Let's discuss your space! Text Block Contact Us [GEOGRAPHIC_DATA] Hero Banner 3…" at bounding box center [480, 14] width 727 height 1068
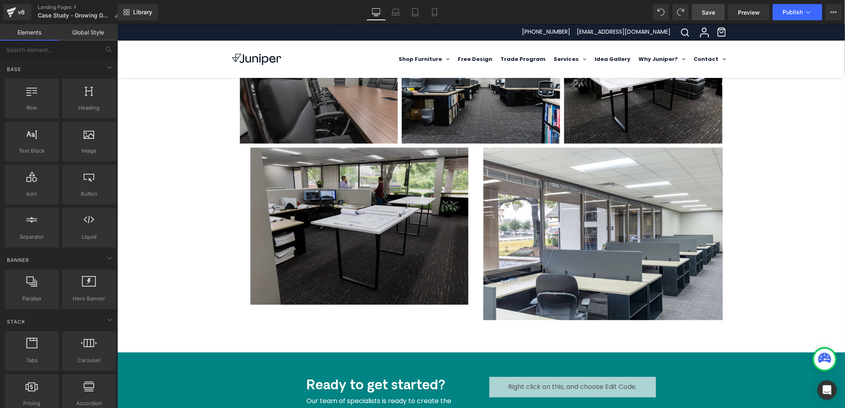
click at [303, 266] on img at bounding box center [359, 225] width 218 height 157
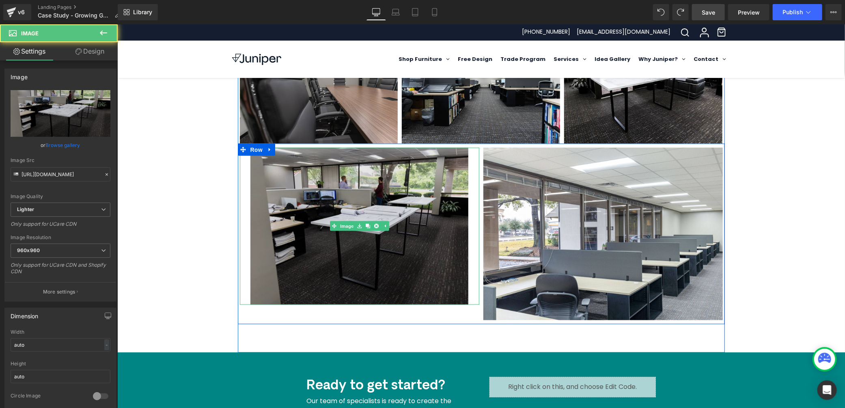
click at [416, 274] on img at bounding box center [359, 225] width 218 height 157
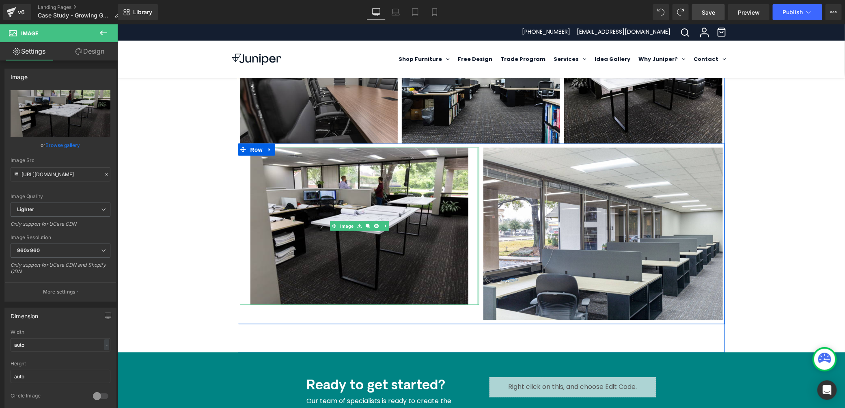
click at [477, 301] on div at bounding box center [478, 225] width 2 height 157
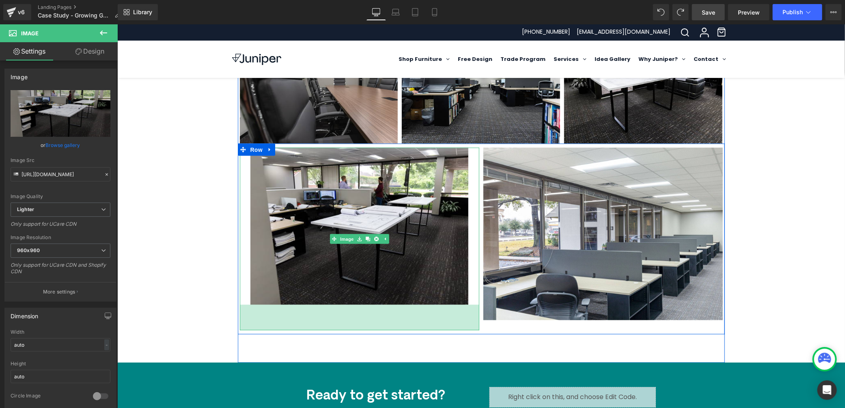
drag, startPoint x: 446, startPoint y: 302, endPoint x: 444, endPoint y: 327, distance: 25.2
click at [444, 327] on div "63px" at bounding box center [358, 317] width 239 height 26
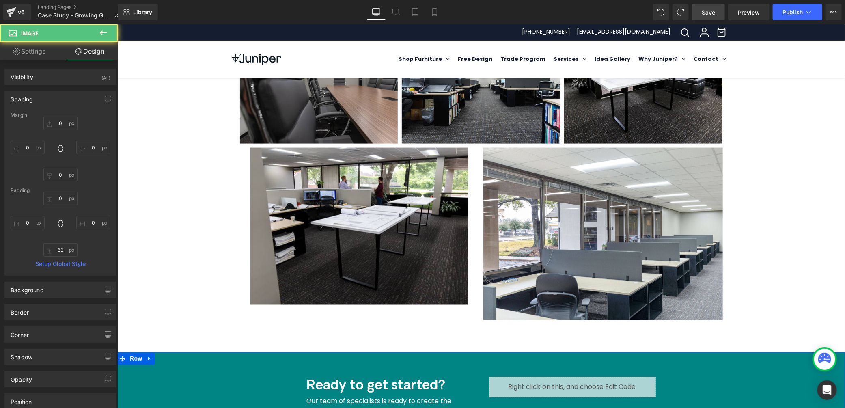
type input "0"
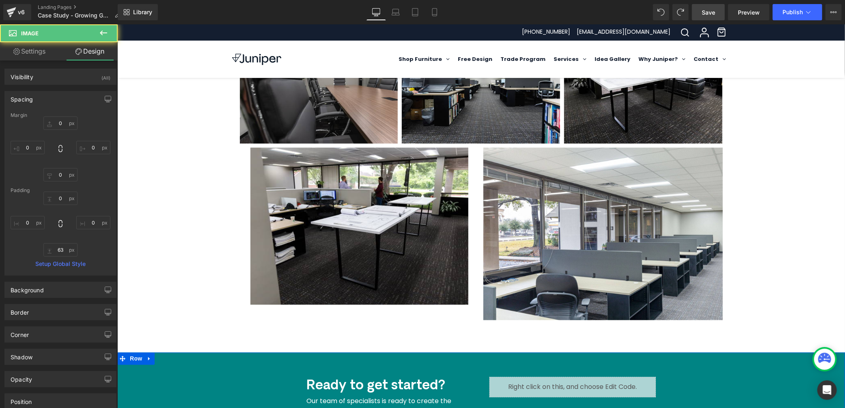
type input "0"
type input "34.9804"
type input "0"
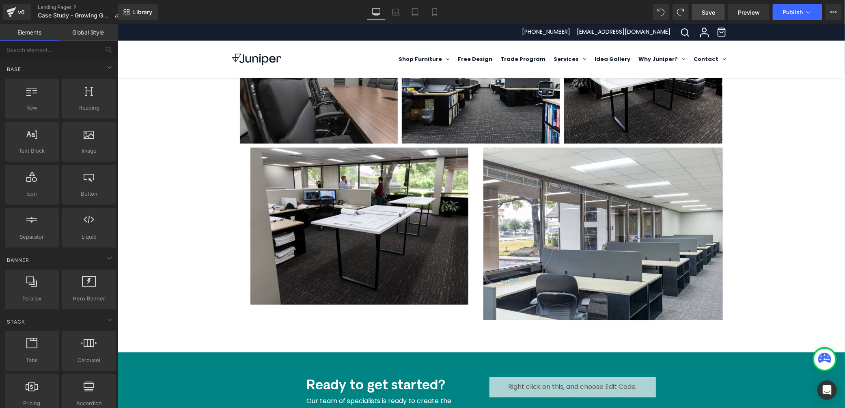
click at [181, 230] on div "Let's discuss your space! Text Block Contact Us [GEOGRAPHIC_DATA] Hero Banner 3…" at bounding box center [480, 14] width 727 height 1068
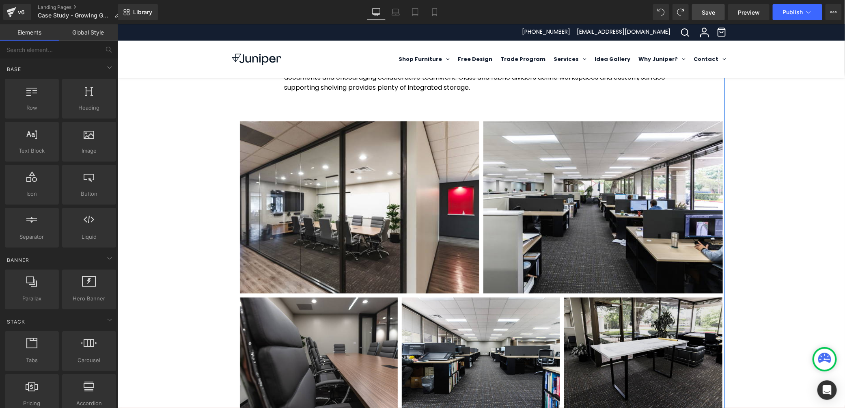
scroll to position [327, 0]
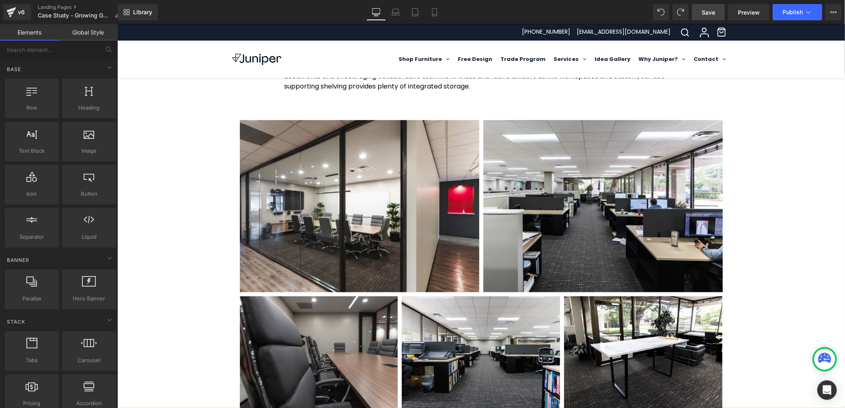
click at [770, 310] on div "Let's discuss your space! Text Block Contact Us [GEOGRAPHIC_DATA] Hero Banner 3…" at bounding box center [480, 280] width 727 height 1068
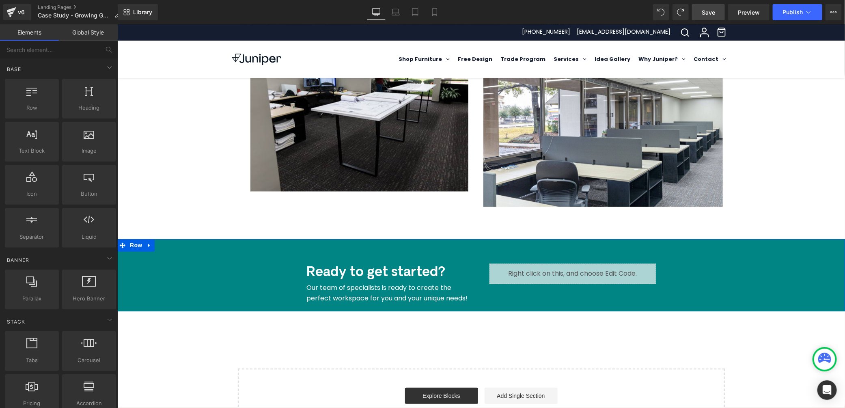
scroll to position [615, 0]
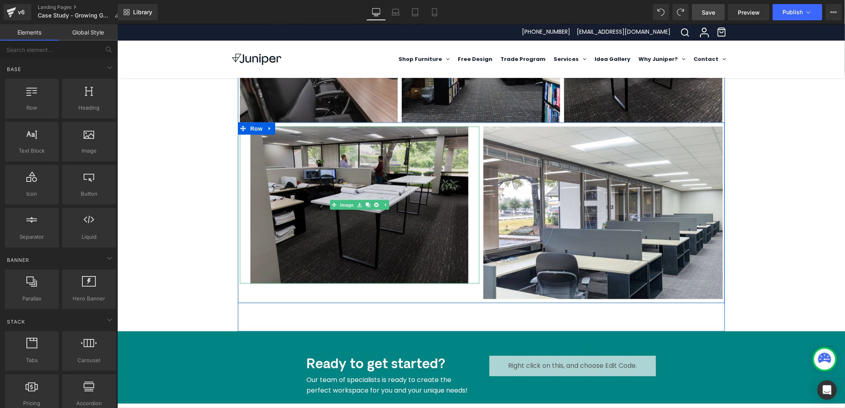
click at [347, 234] on img at bounding box center [359, 204] width 218 height 157
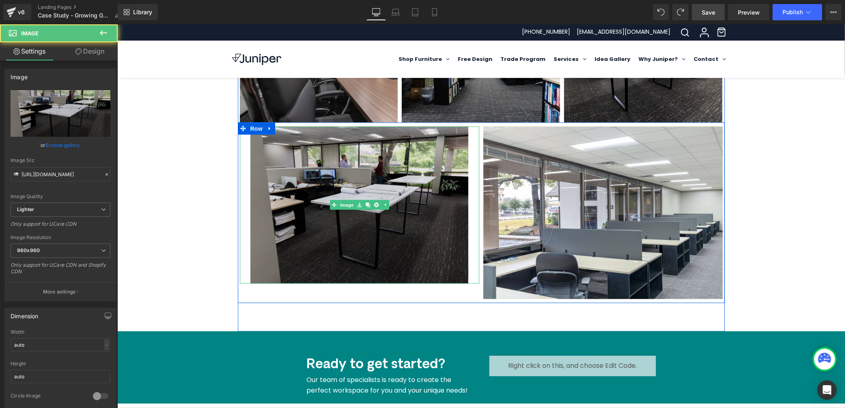
click at [341, 171] on img at bounding box center [359, 204] width 218 height 157
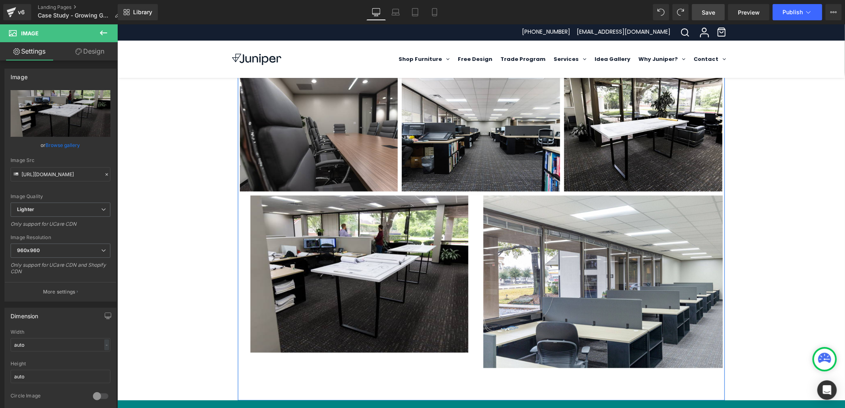
scroll to position [581, 0]
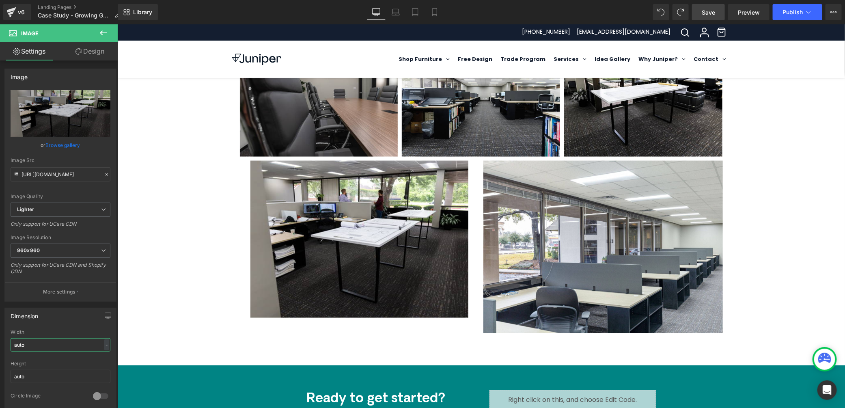
drag, startPoint x: 38, startPoint y: 341, endPoint x: -3, endPoint y: 337, distance: 40.8
click at [0, 337] on html "Image You are previewing how the will restyle your page. You can not edit Eleme…" at bounding box center [422, 204] width 845 height 408
drag, startPoint x: 39, startPoint y: 346, endPoint x: -22, endPoint y: 344, distance: 60.9
click at [0, 344] on html "Image You are previewing how the will restyle your page. You can not edit Eleme…" at bounding box center [422, 204] width 845 height 408
type input "537"
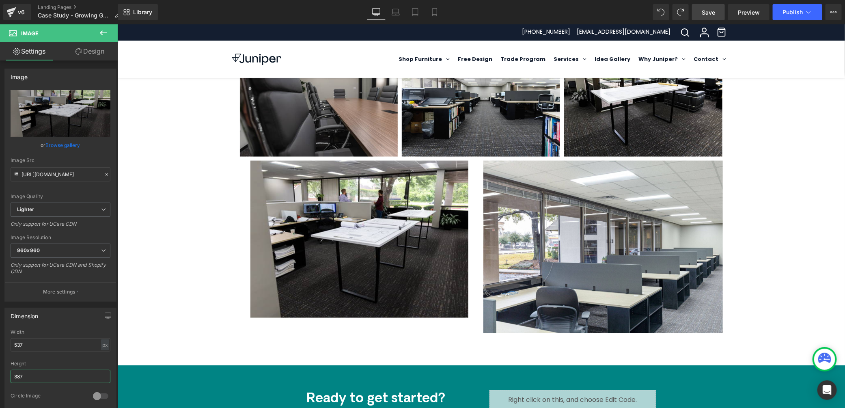
type input "387"
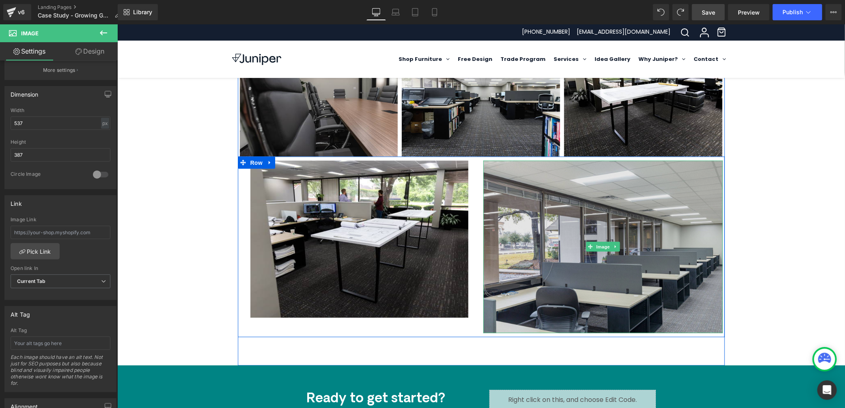
click at [579, 250] on img at bounding box center [602, 246] width 239 height 172
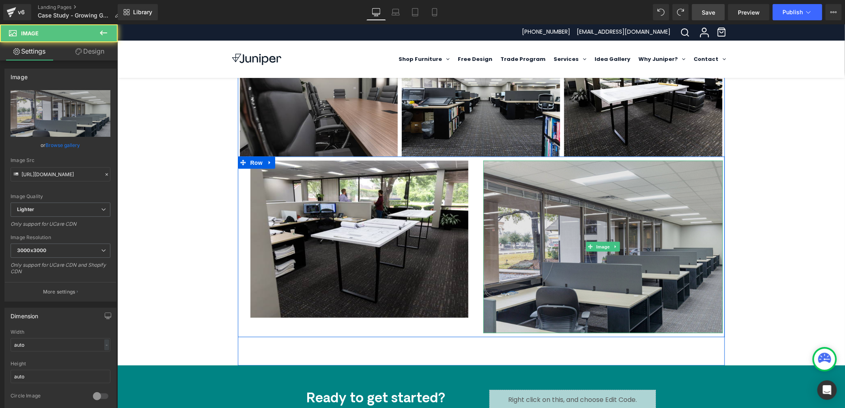
click at [567, 295] on img at bounding box center [602, 246] width 239 height 172
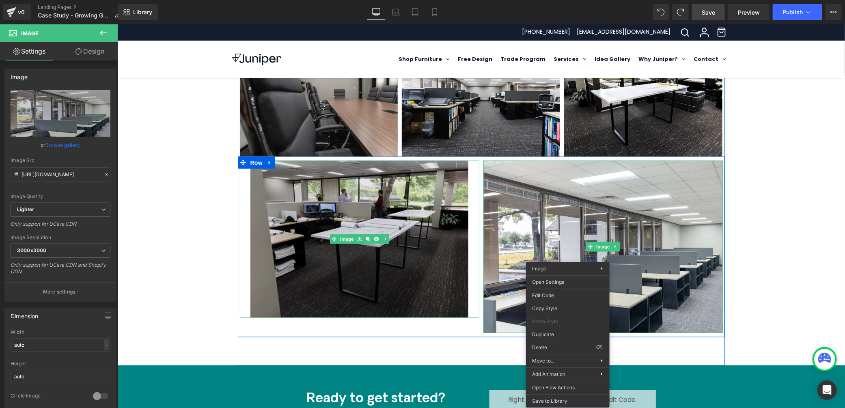
click at [318, 254] on img at bounding box center [359, 238] width 218 height 157
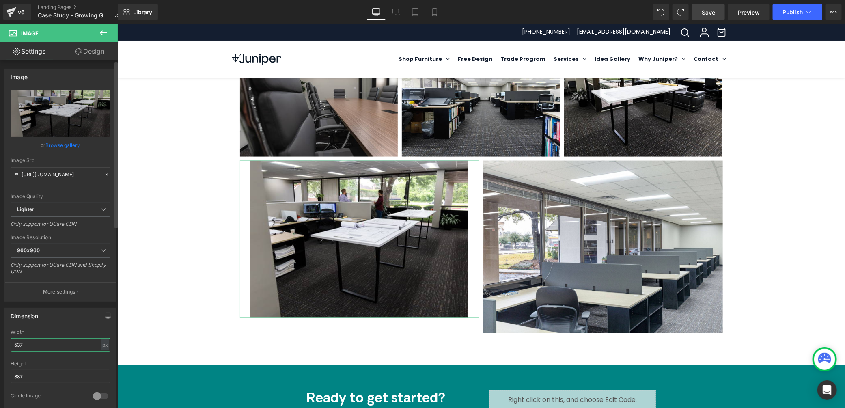
drag, startPoint x: 50, startPoint y: 340, endPoint x: 49, endPoint y: 345, distance: 4.5
click at [83, 340] on input "537" at bounding box center [61, 344] width 100 height 13
click at [43, 345] on input "537" at bounding box center [61, 344] width 100 height 13
type input "5"
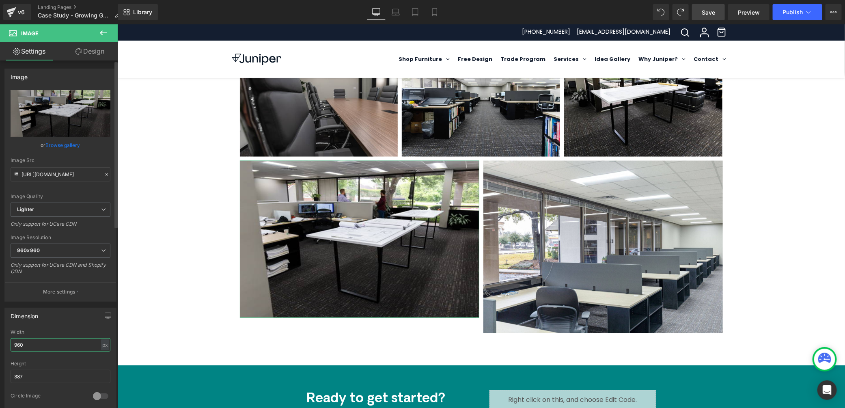
type input "960"
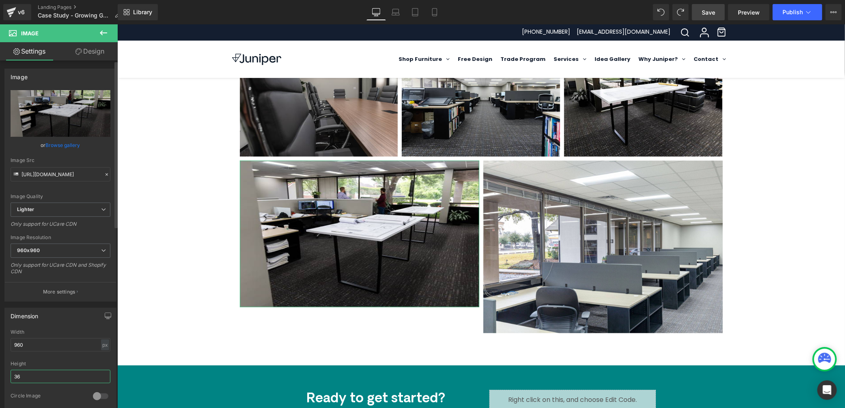
type input "3"
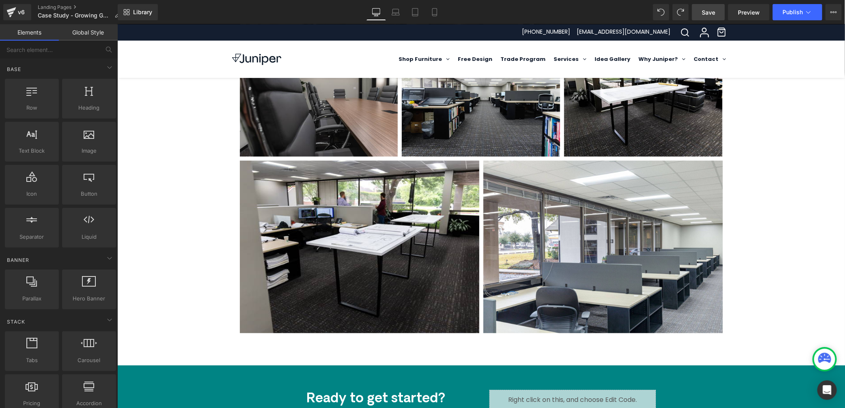
click at [185, 301] on div "Let's discuss your space! Text Block Contact Us [GEOGRAPHIC_DATA] Hero Banner 3…" at bounding box center [480, 27] width 727 height 1068
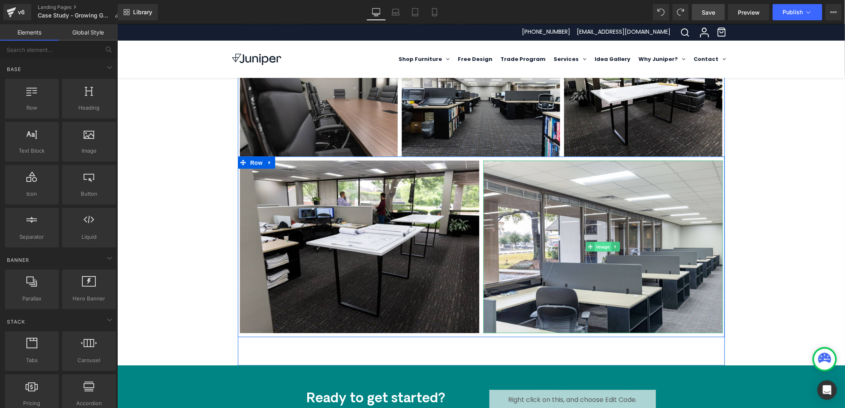
click at [599, 247] on span "Image" at bounding box center [602, 247] width 17 height 10
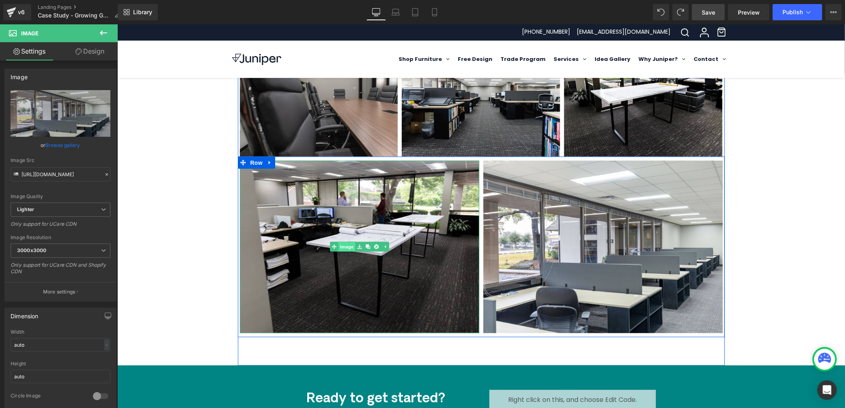
click at [339, 246] on link "Image" at bounding box center [341, 246] width 25 height 10
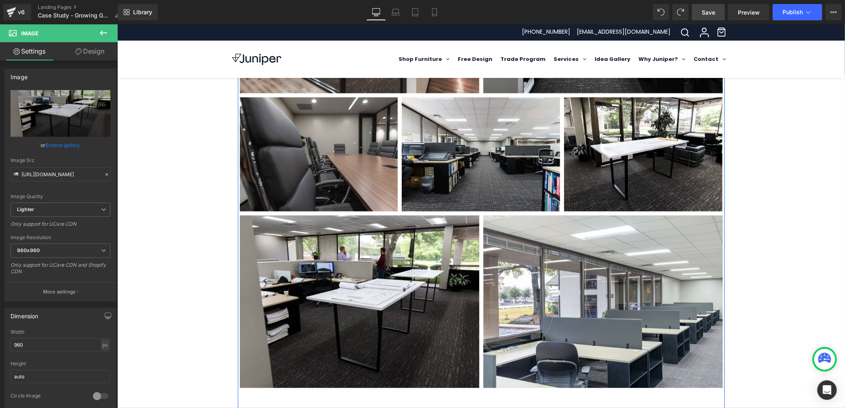
scroll to position [581, 0]
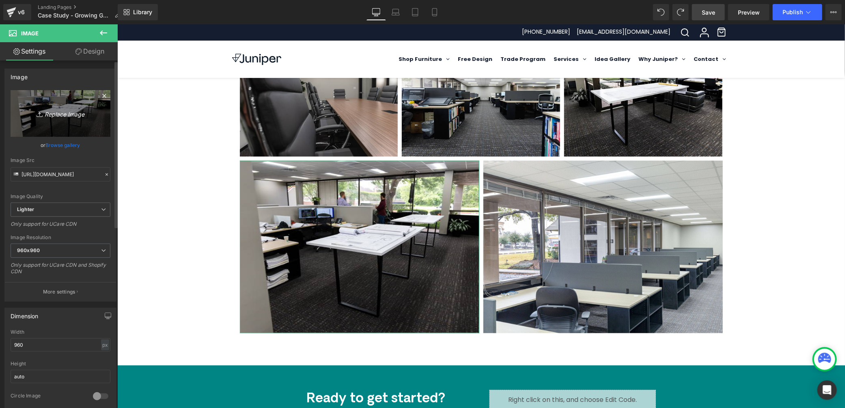
click at [61, 114] on icon "Replace Image" at bounding box center [60, 113] width 65 height 10
type input "C:\fakepath\Mosaic [PERSON_NAME]+Partners 6.jpg"
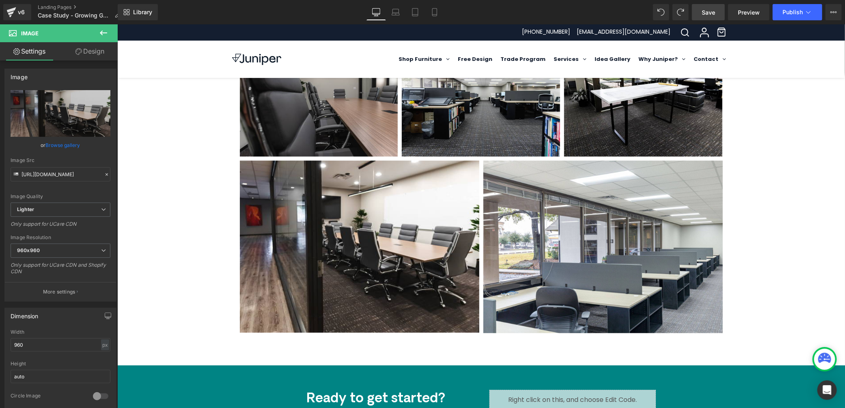
type input "[URL][DOMAIN_NAME]"
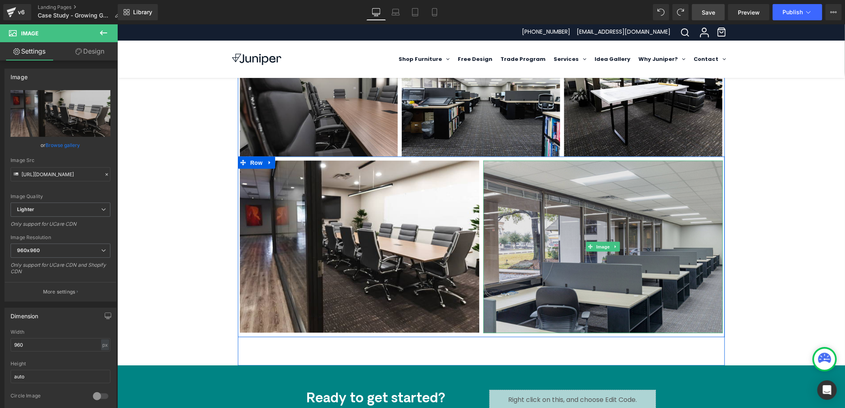
click at [556, 213] on img at bounding box center [602, 246] width 239 height 172
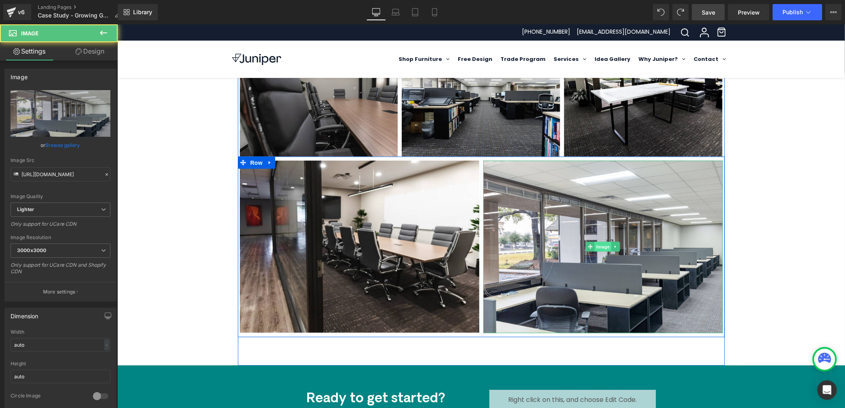
click at [596, 246] on span "Image" at bounding box center [602, 246] width 17 height 10
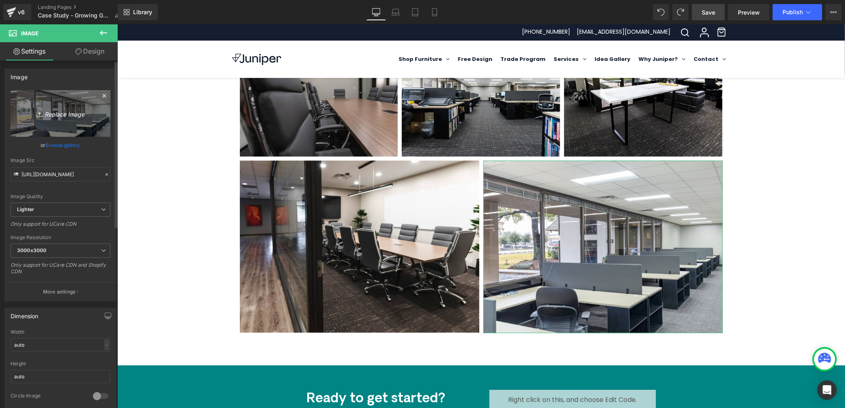
click at [48, 113] on icon "Replace Image" at bounding box center [60, 113] width 65 height 10
type input "C:\fakepath\Mosaic [PERSON_NAME]+Partners 7.jpg"
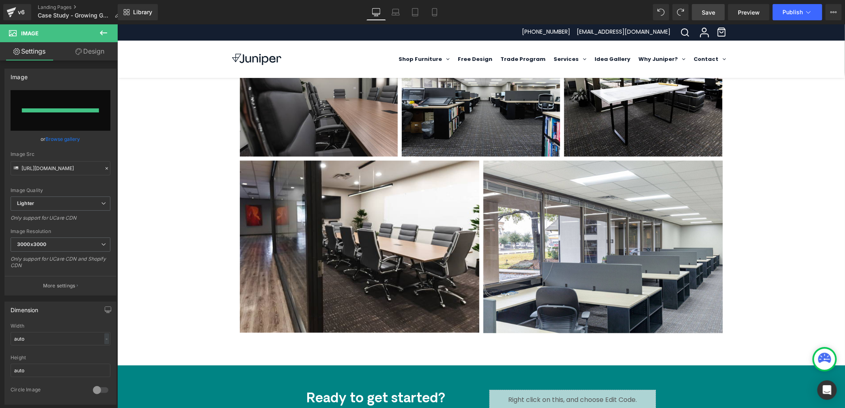
type input "[URL][DOMAIN_NAME]"
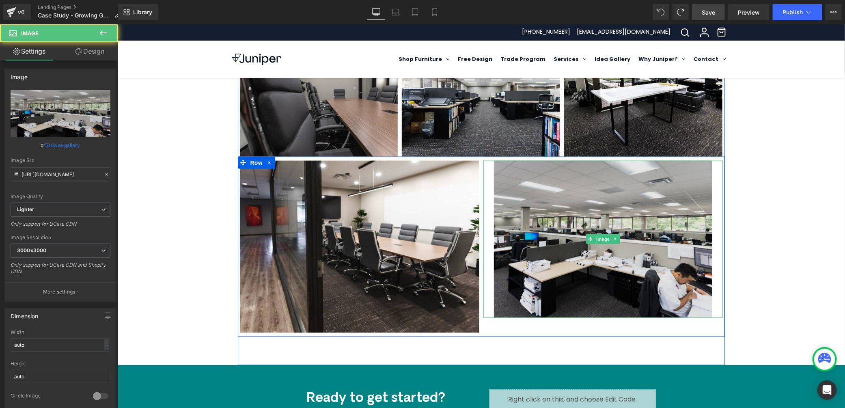
click at [540, 193] on img at bounding box center [602, 238] width 218 height 157
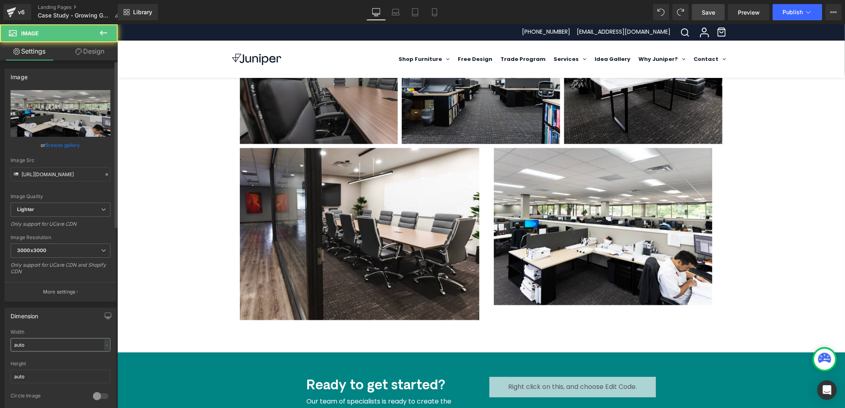
scroll to position [595, 0]
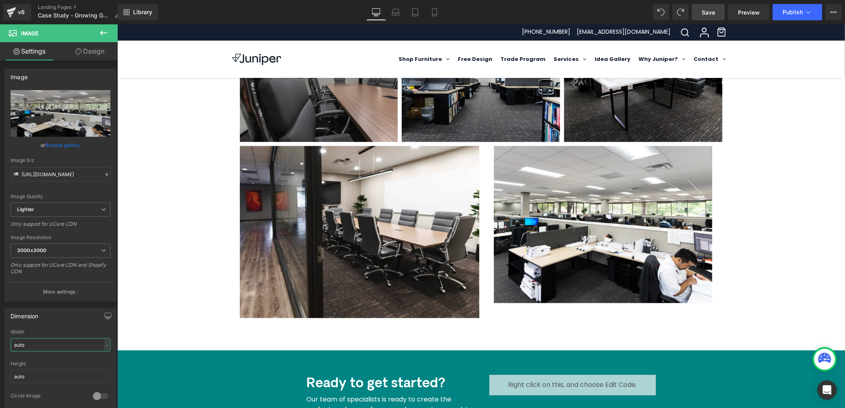
drag, startPoint x: 52, startPoint y: 342, endPoint x: -24, endPoint y: 335, distance: 75.8
click at [0, 335] on html "Image You are previewing how the will restyle your page. You can not edit Eleme…" at bounding box center [422, 204] width 845 height 408
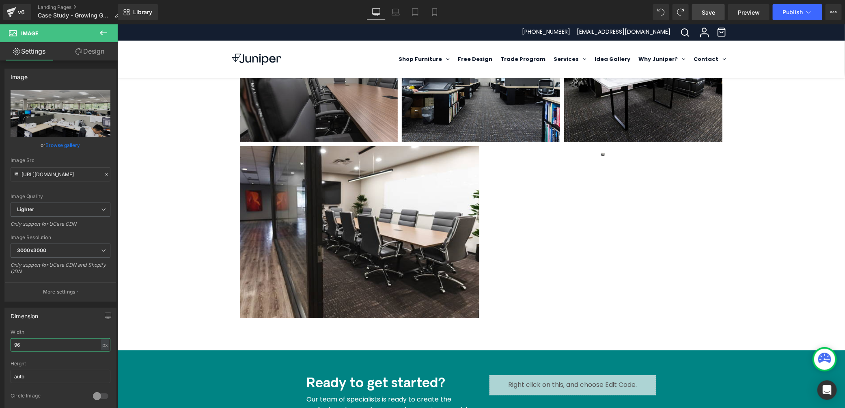
type input "960"
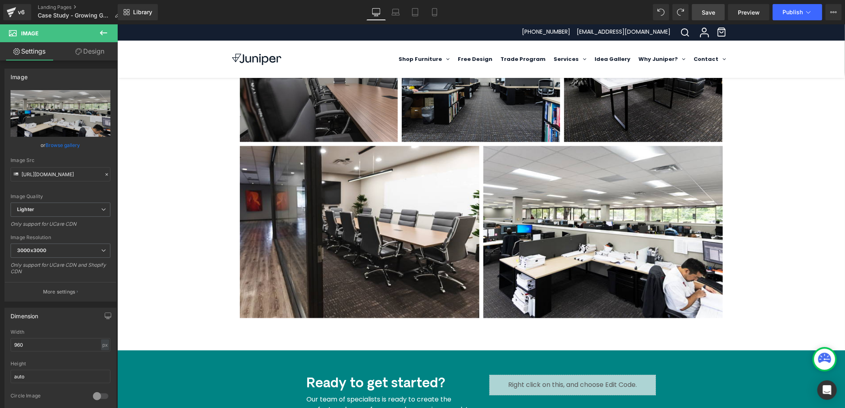
click at [157, 305] on div "Let's discuss your space! Text Block Contact Us [GEOGRAPHIC_DATA] Hero Banner 3…" at bounding box center [480, 12] width 727 height 1068
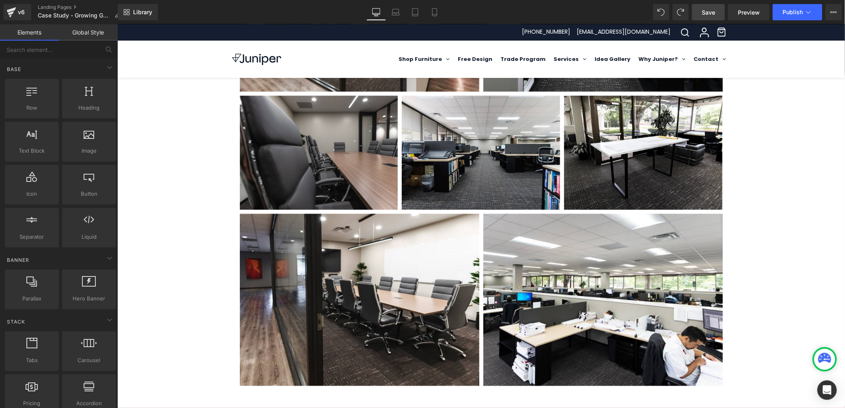
scroll to position [516, 0]
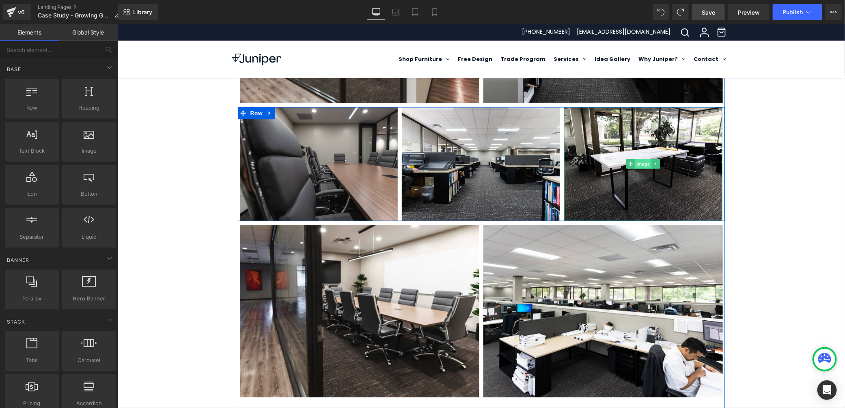
click at [643, 166] on span "Image" at bounding box center [642, 164] width 17 height 10
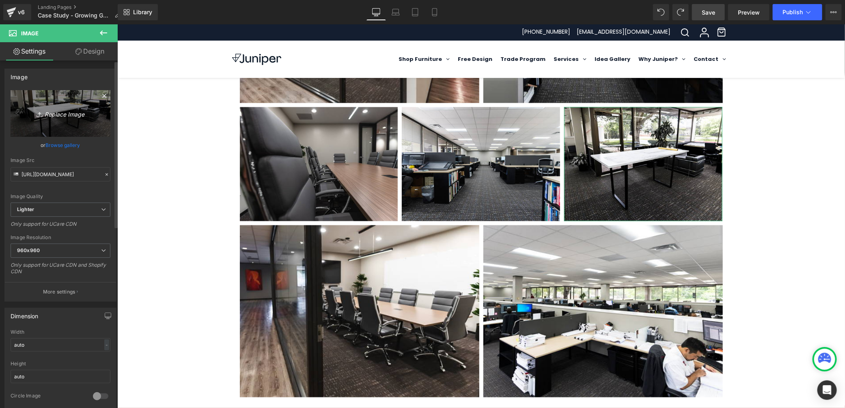
click at [60, 109] on icon "Replace Image" at bounding box center [60, 113] width 65 height 10
type input "C:\fakepath\Mosaic [PERSON_NAME]+Partners 999.jpg"
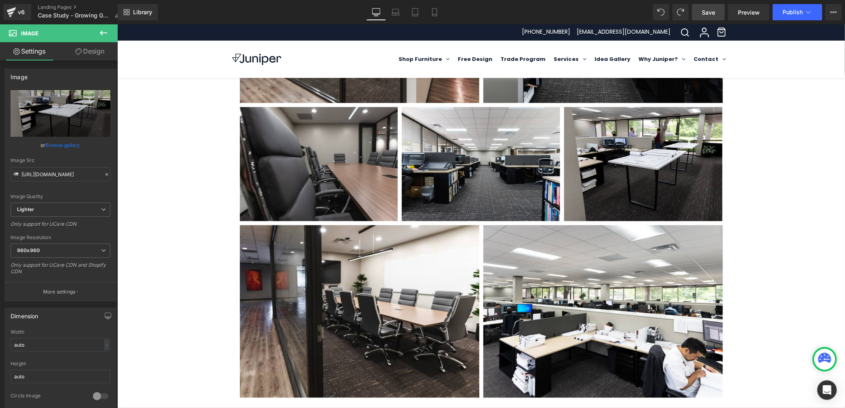
type input "[URL][DOMAIN_NAME]"
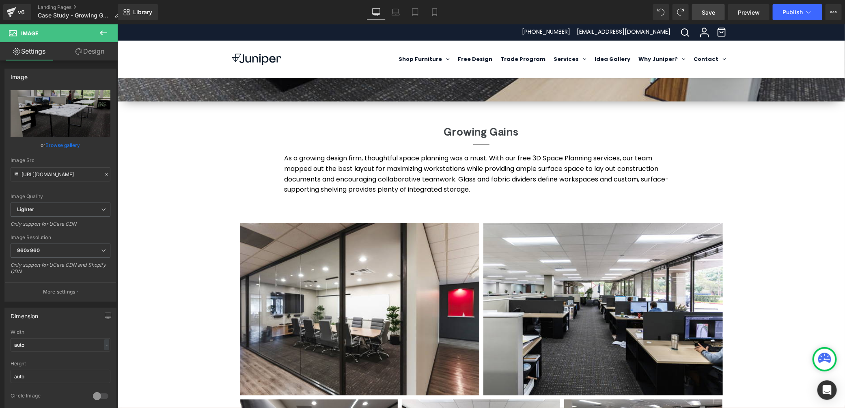
scroll to position [222, 0]
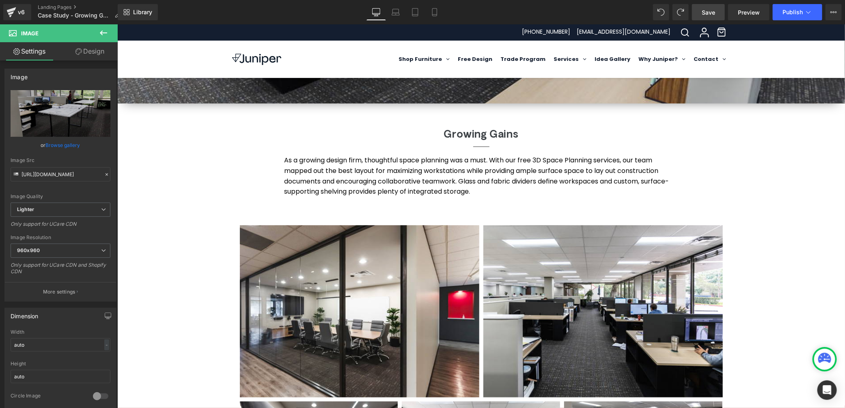
click at [794, 256] on div "Let's discuss your space! Text Block Contact Us [GEOGRAPHIC_DATA] Hero Banner 3…" at bounding box center [480, 386] width 727 height 1068
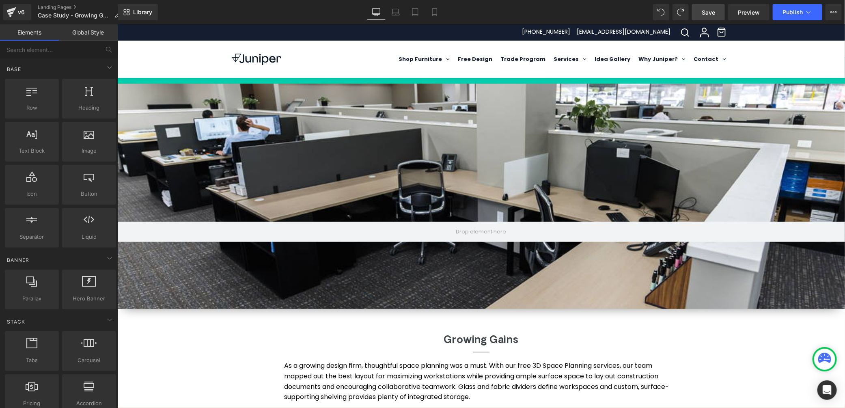
scroll to position [0, 0]
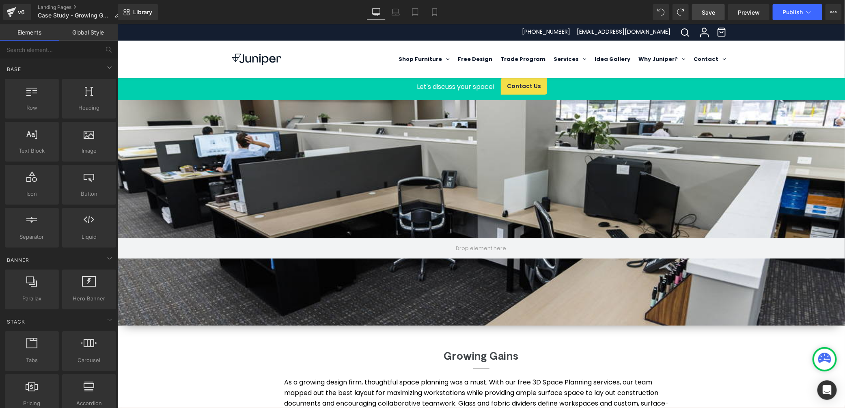
click at [706, 15] on span "Save" at bounding box center [707, 12] width 13 height 9
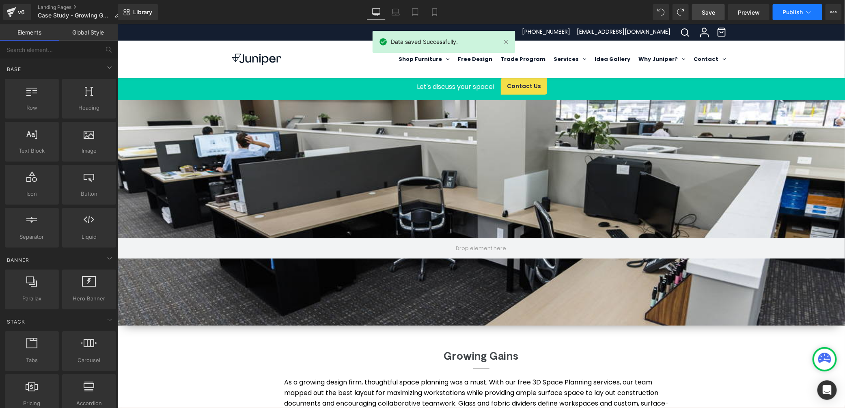
click at [808, 10] on icon at bounding box center [808, 12] width 8 height 8
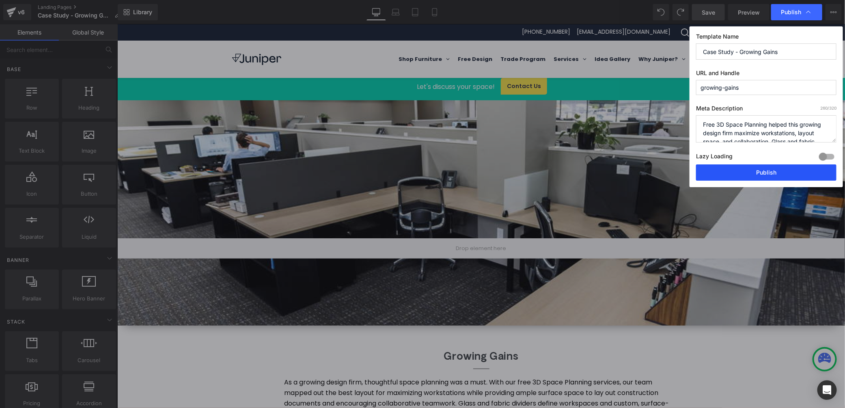
click at [773, 175] on button "Publish" at bounding box center [766, 172] width 140 height 16
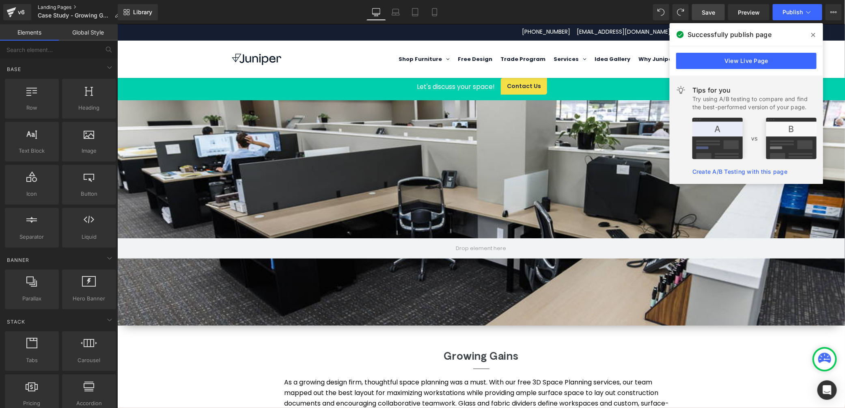
click at [62, 7] on link "Landing Pages" at bounding box center [82, 7] width 89 height 6
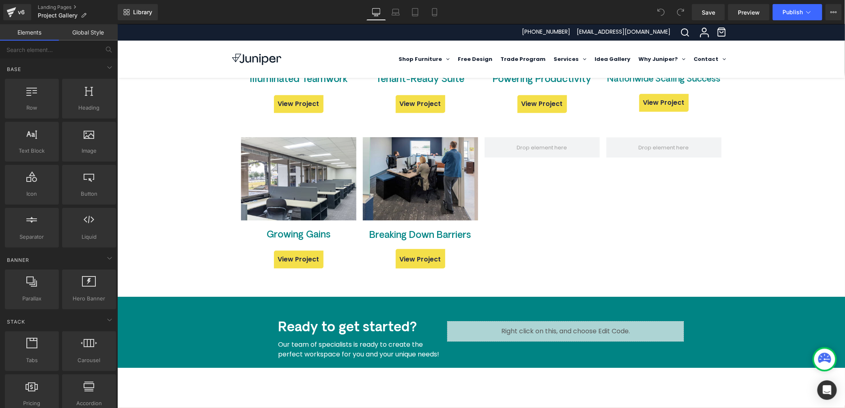
scroll to position [1076, 0]
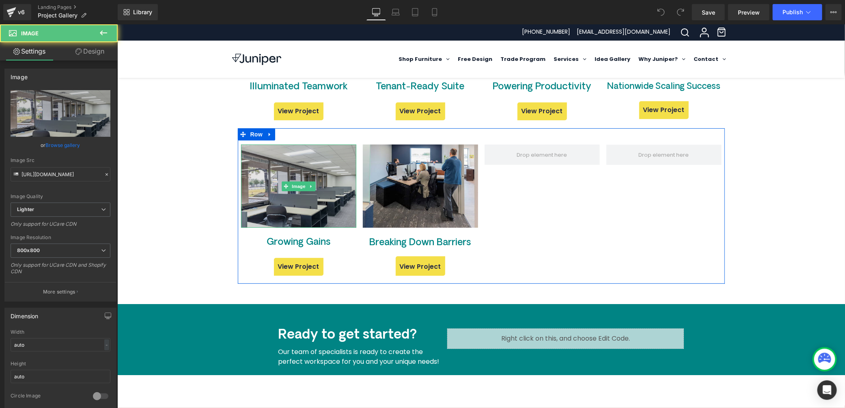
click at [292, 195] on img at bounding box center [298, 185] width 115 height 83
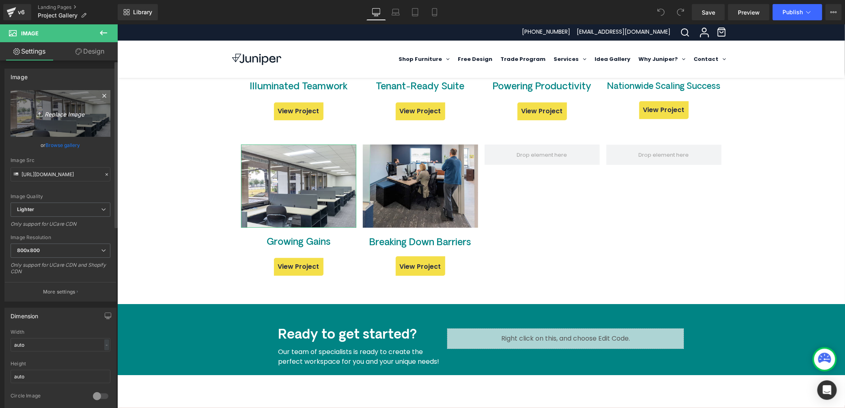
click at [78, 118] on icon "Replace Image" at bounding box center [60, 113] width 65 height 10
type input "C:\fakepath\Mosaic [PERSON_NAME]+Partners 6.jpg"
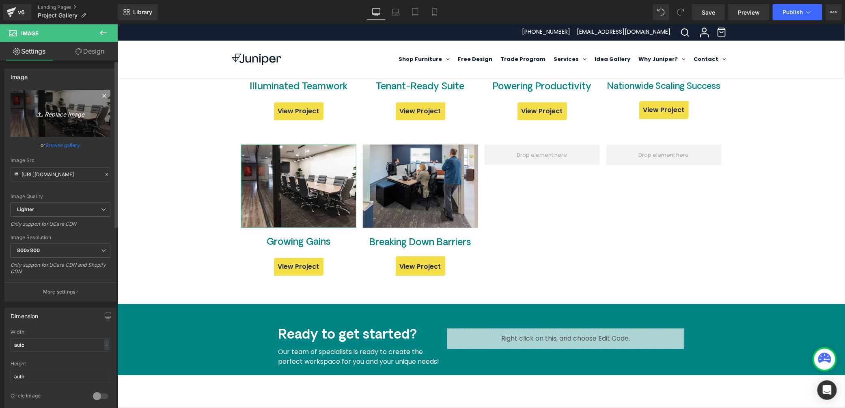
click at [65, 113] on icon "Replace Image" at bounding box center [60, 113] width 65 height 10
type input "C:\fakepath\Mosaic [PERSON_NAME]+Partners 3.jpg"
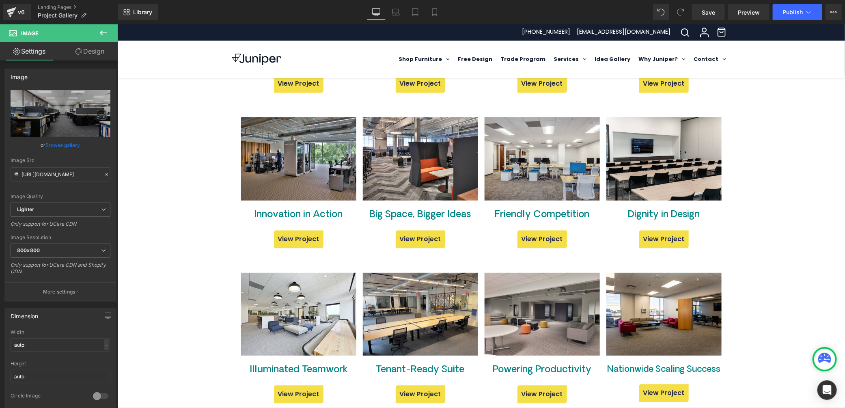
scroll to position [770, 0]
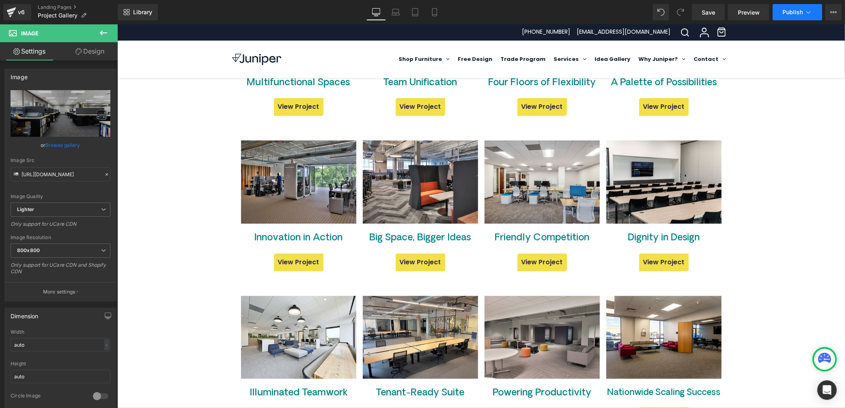
click at [806, 9] on icon at bounding box center [808, 12] width 8 height 8
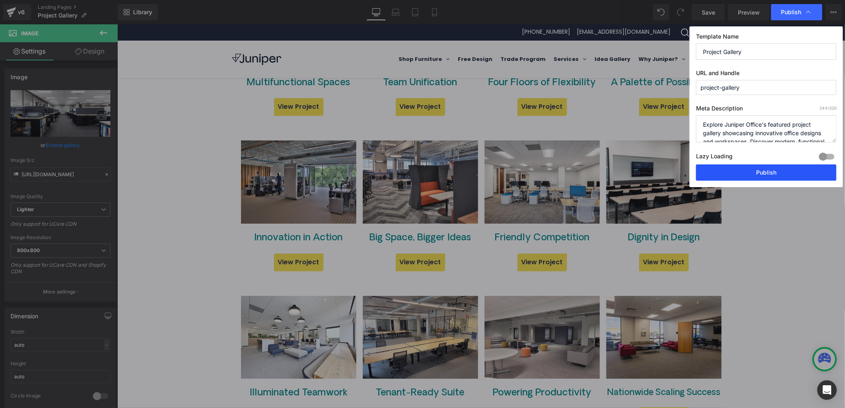
click at [769, 175] on button "Publish" at bounding box center [766, 172] width 140 height 16
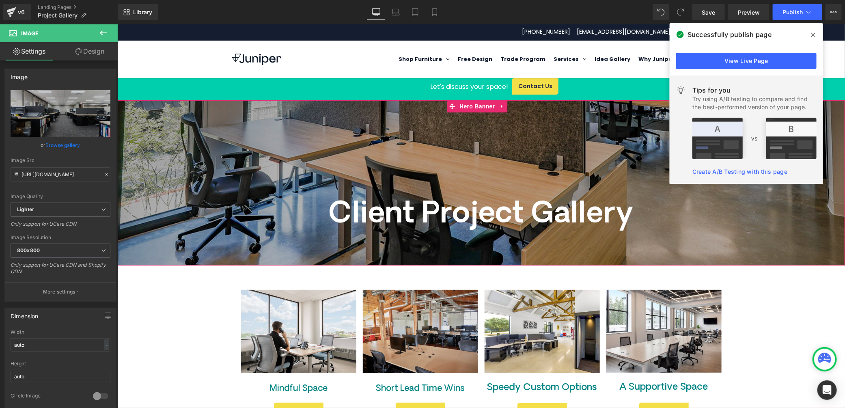
click at [452, 153] on div at bounding box center [480, 182] width 727 height 165
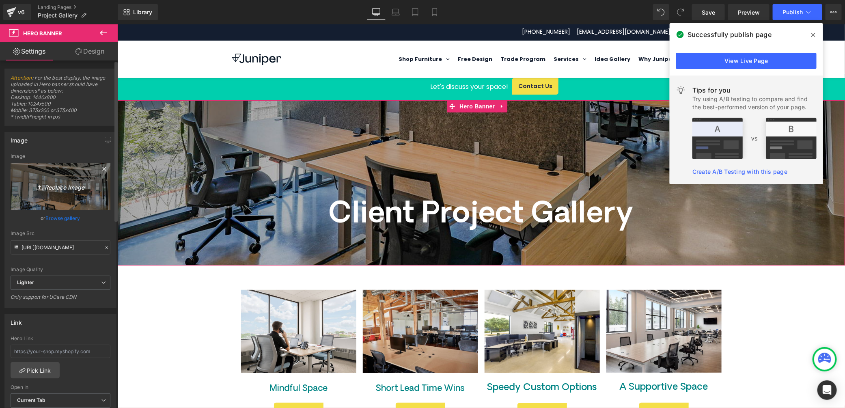
click at [43, 190] on icon "Replace Image" at bounding box center [60, 186] width 65 height 10
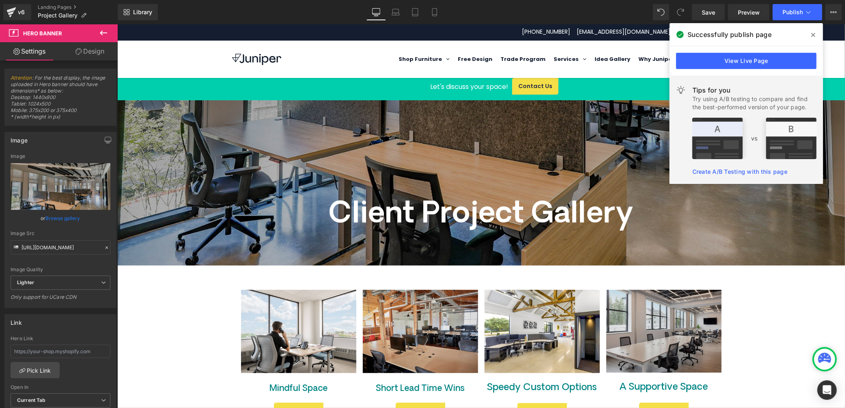
type input "C:\fakepath\JNPR Project Gallery Hero Image.jpg"
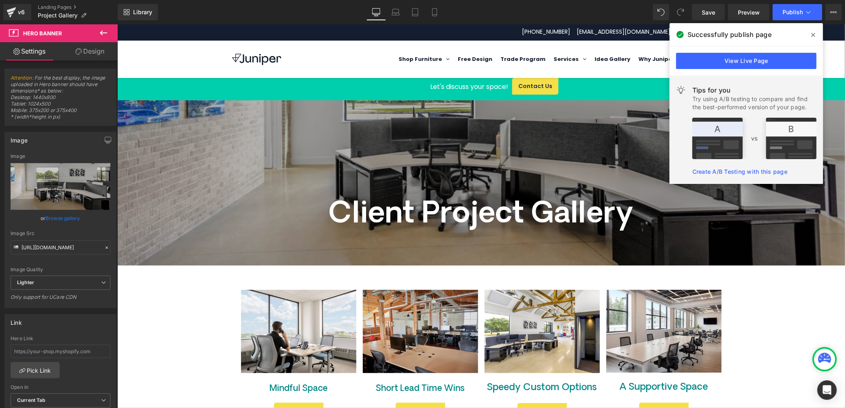
click at [814, 35] on icon at bounding box center [813, 35] width 4 height 6
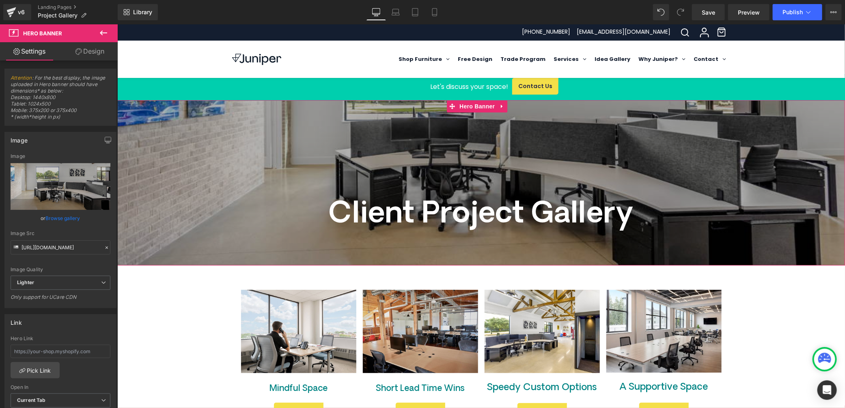
click at [192, 215] on span "Client Project Gallery Heading Row" at bounding box center [480, 211] width 727 height 60
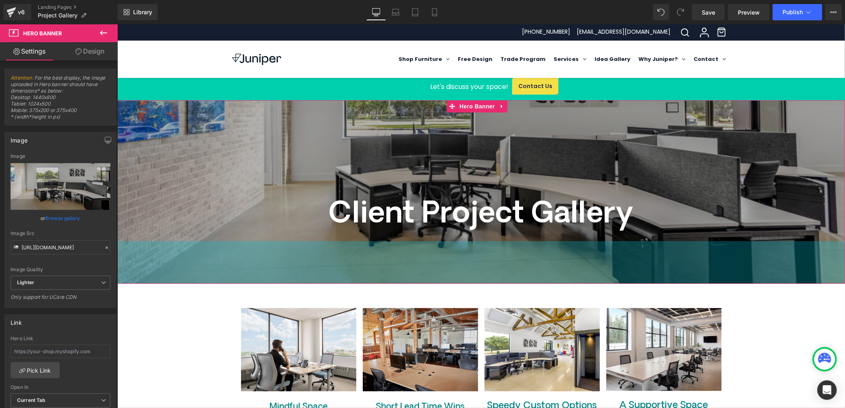
drag, startPoint x: 434, startPoint y: 264, endPoint x: 484, endPoint y: 284, distance: 53.9
click at [432, 282] on div "105px" at bounding box center [480, 262] width 727 height 43
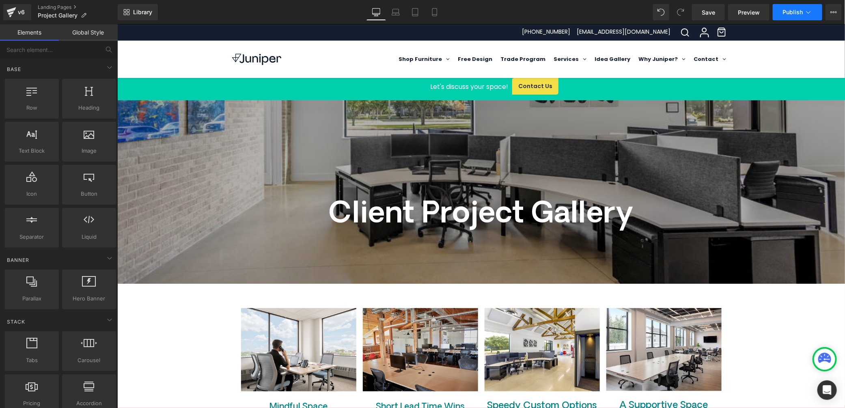
click at [793, 11] on span "Publish" at bounding box center [792, 12] width 20 height 6
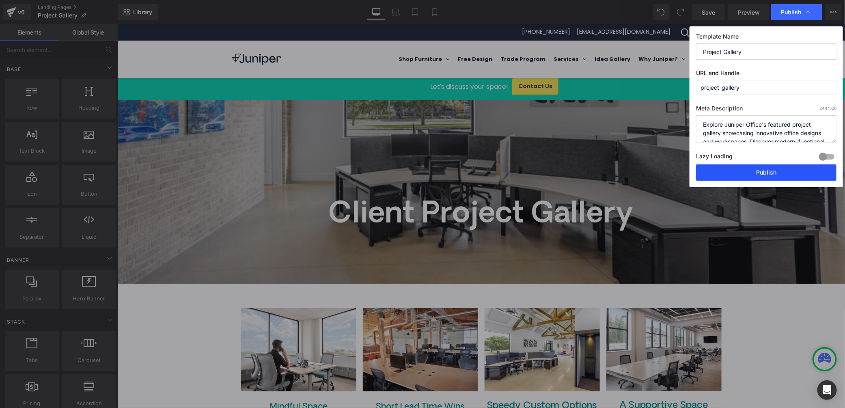
click at [790, 169] on button "Publish" at bounding box center [766, 172] width 140 height 16
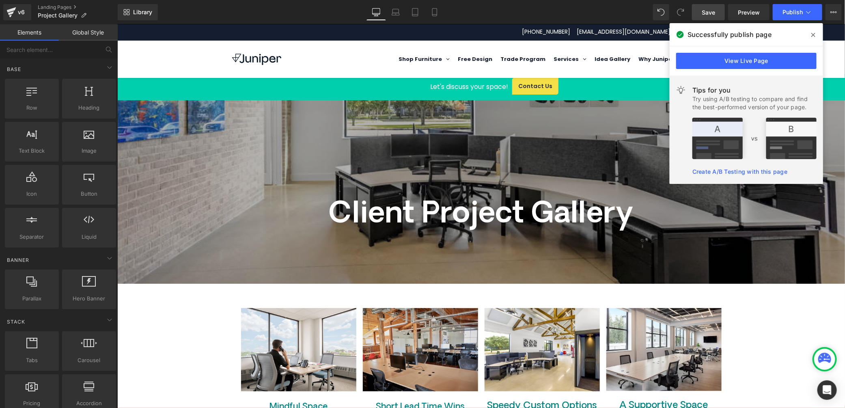
click at [704, 9] on span "Save" at bounding box center [707, 12] width 13 height 9
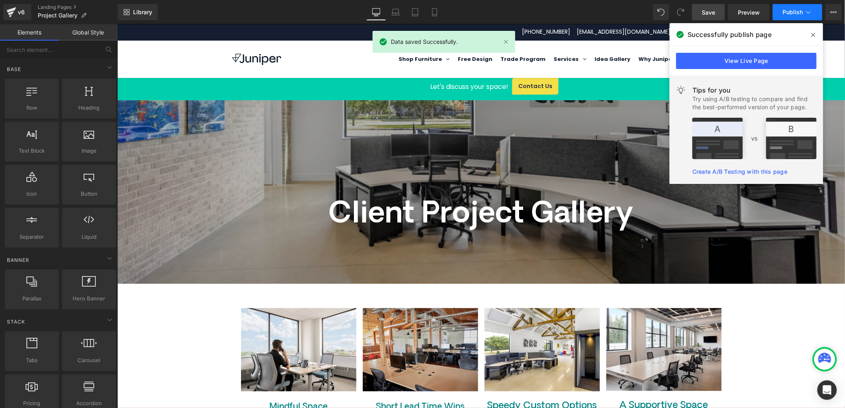
click at [801, 10] on span "Publish" at bounding box center [792, 12] width 20 height 6
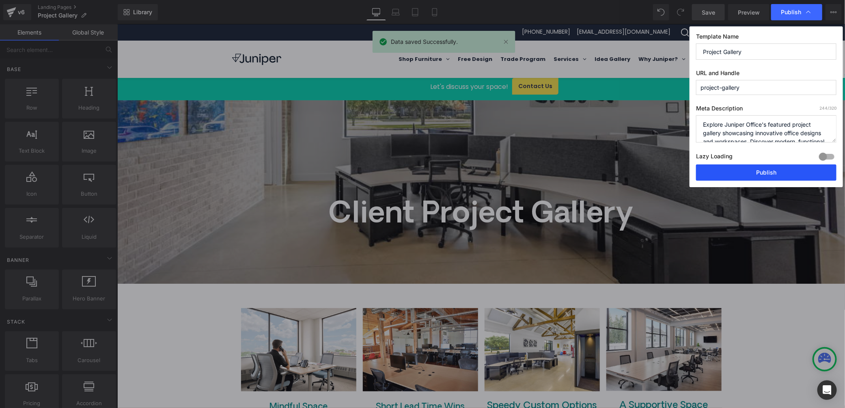
click at [748, 173] on button "Publish" at bounding box center [766, 172] width 140 height 16
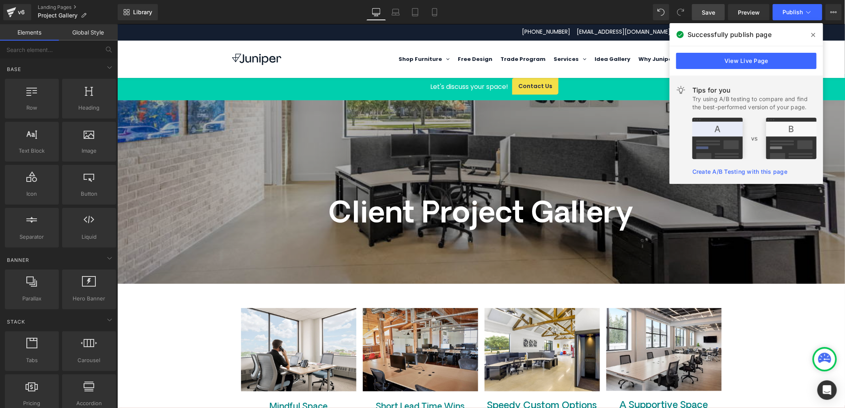
click at [810, 36] on span at bounding box center [812, 34] width 13 height 13
